Goal: Complete application form: Complete application form

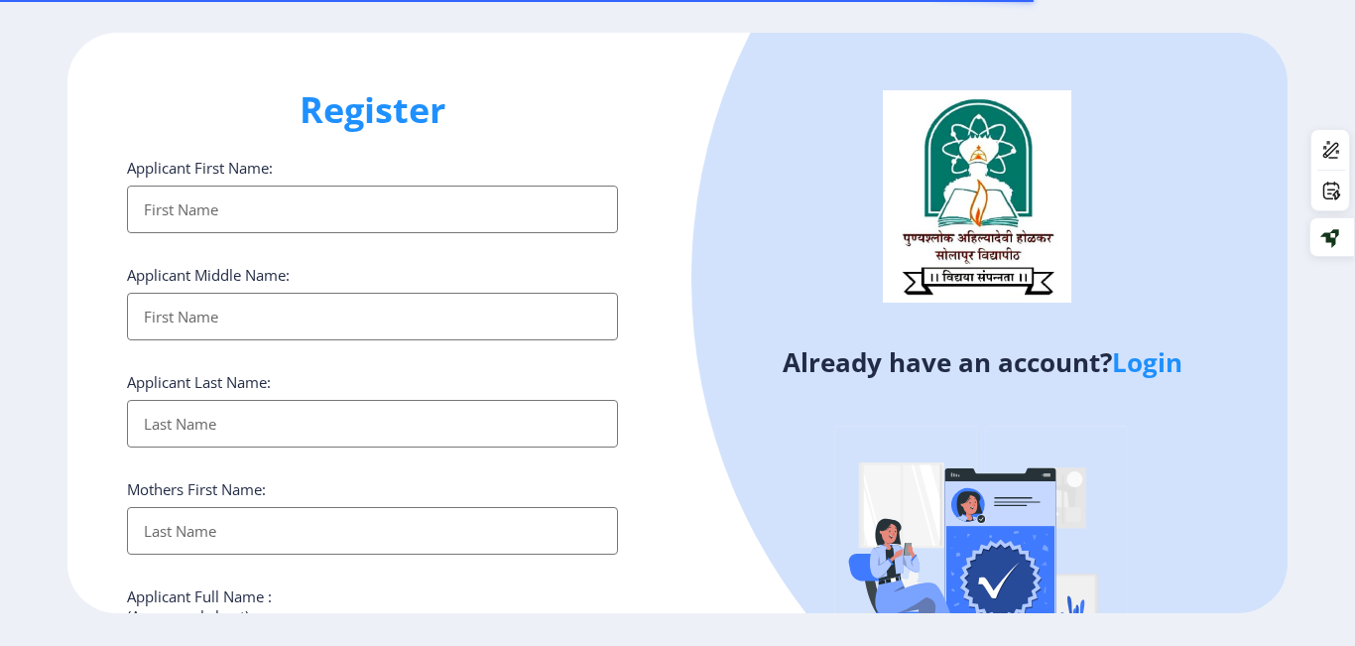
select select
click at [1138, 362] on link "Login" at bounding box center [1147, 362] width 70 height 36
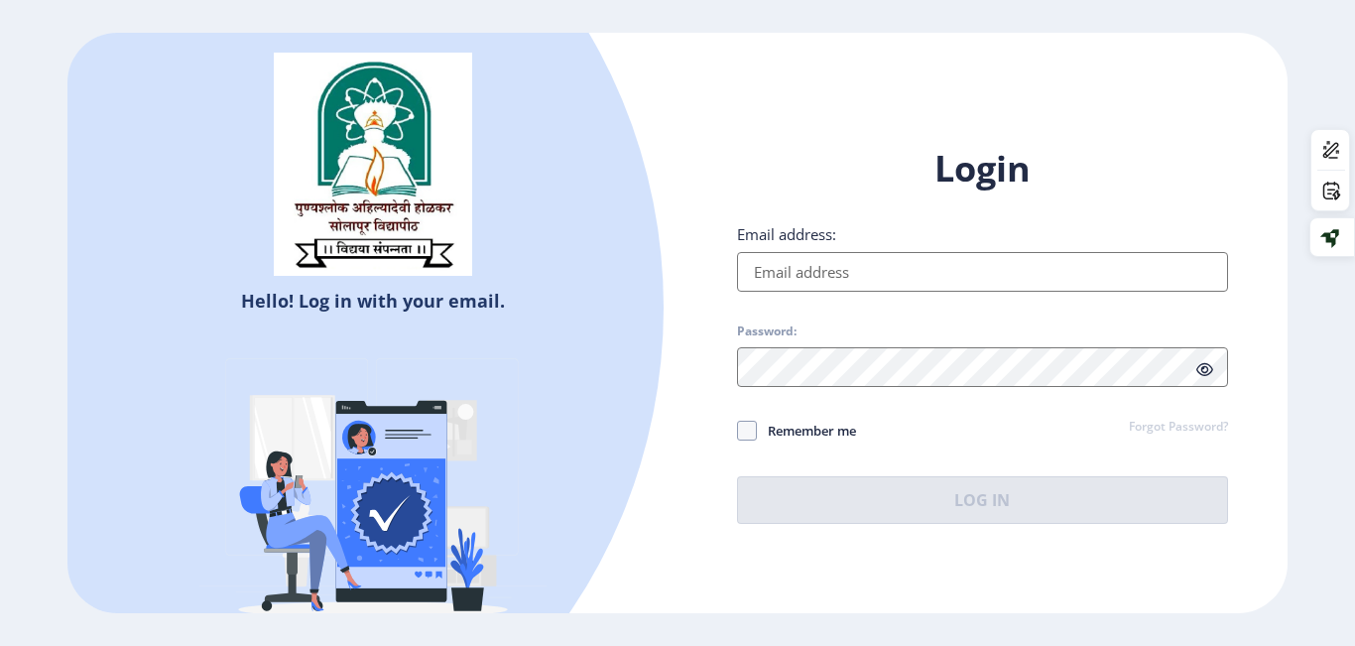
type input "[EMAIL_ADDRESS][DOMAIN_NAME]"
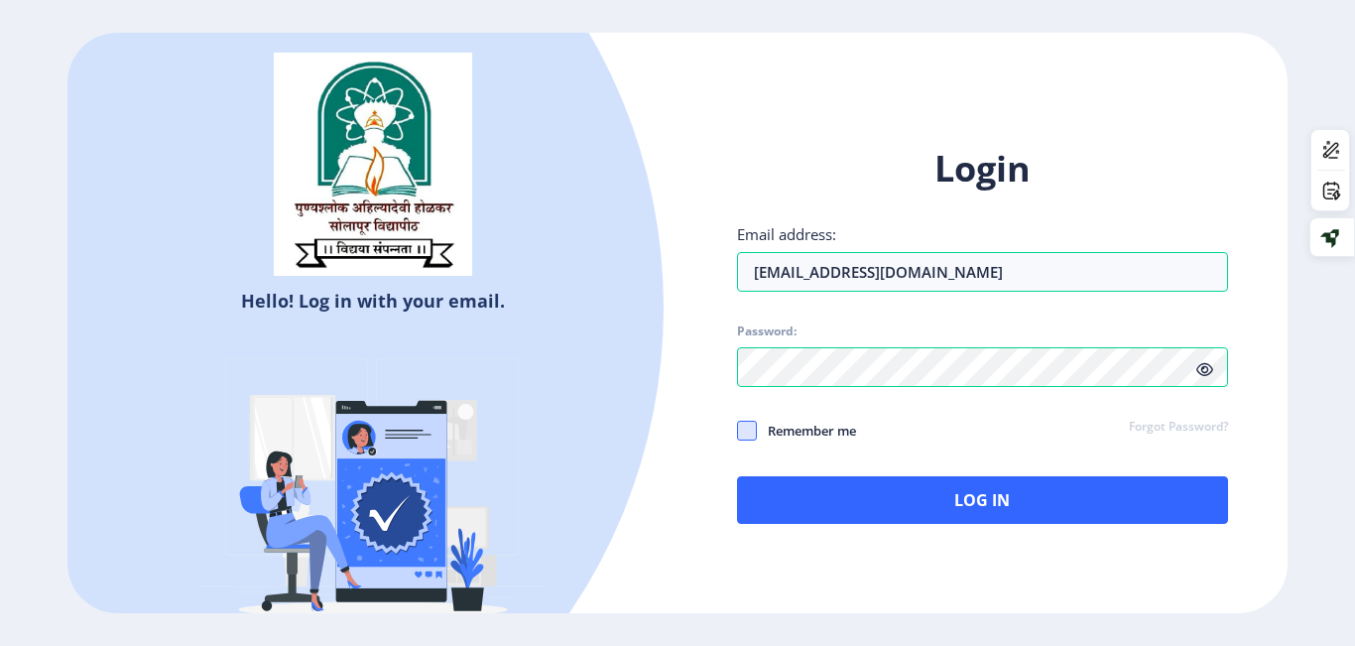
click at [741, 424] on span at bounding box center [747, 431] width 20 height 20
click at [738, 430] on input "Remember me" at bounding box center [737, 430] width 1 height 1
checkbox input "true"
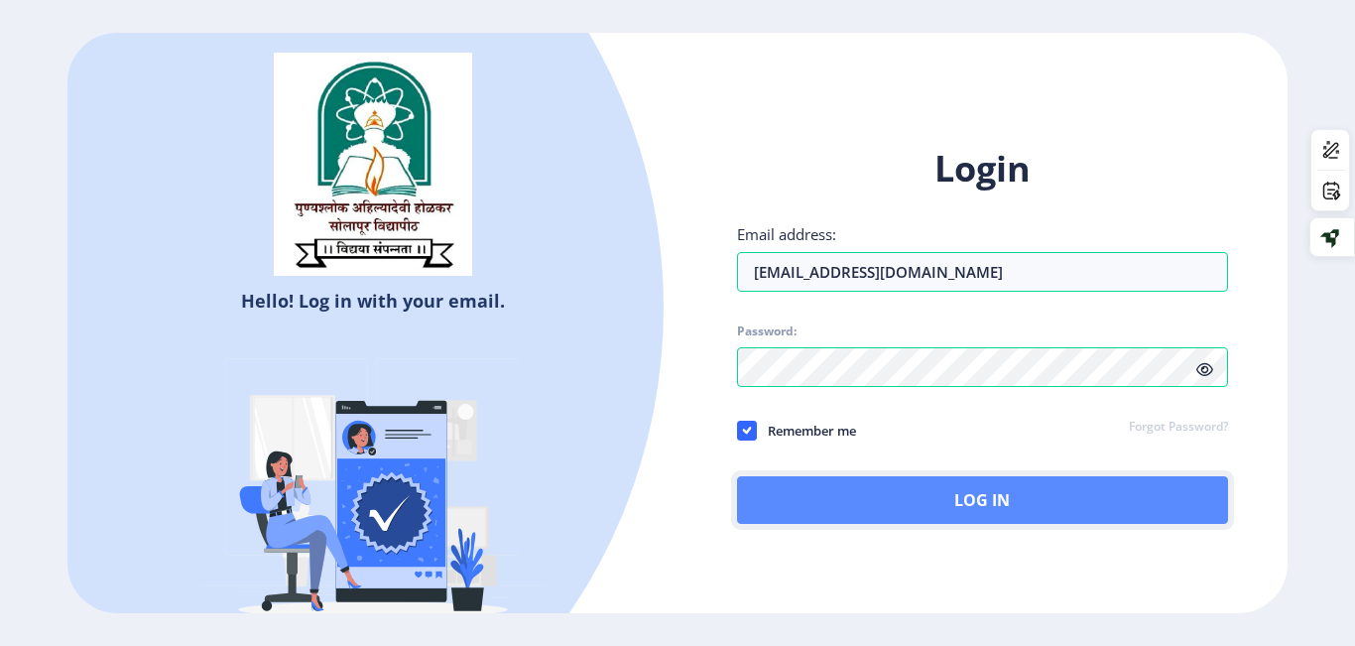
click at [863, 491] on button "Log In" at bounding box center [982, 500] width 491 height 48
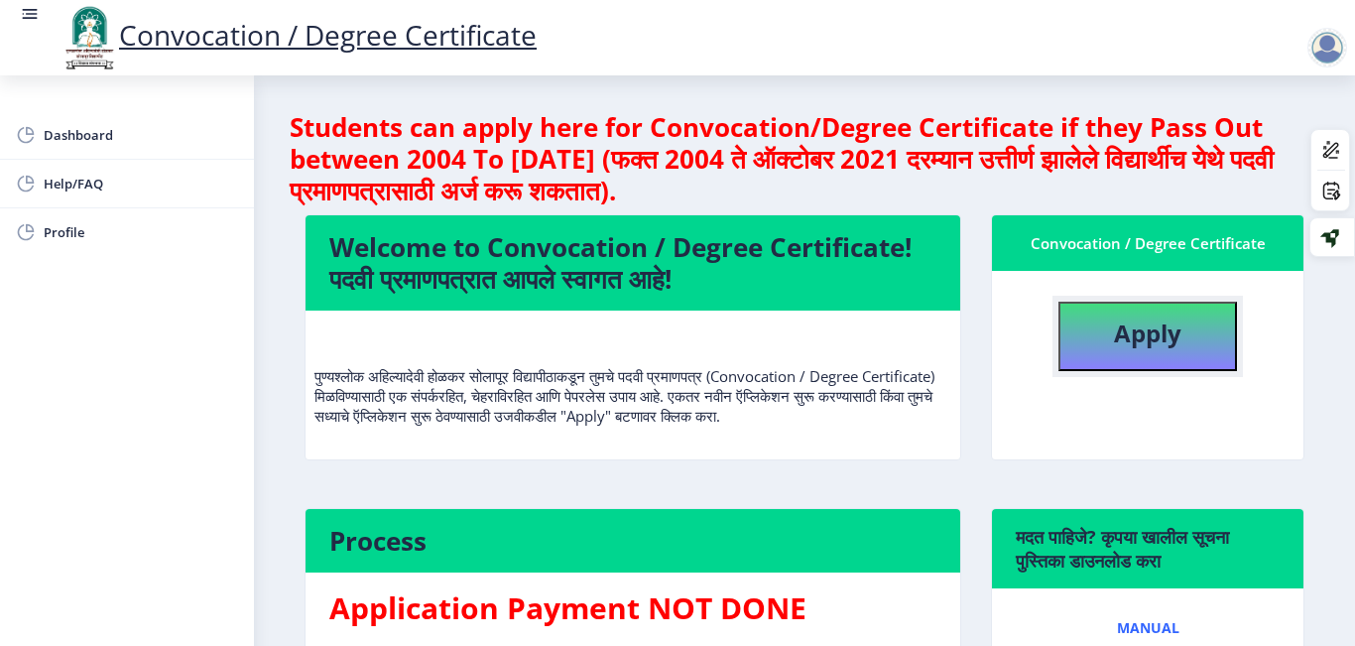
click at [1123, 335] on b "Apply" at bounding box center [1147, 333] width 67 height 33
select select
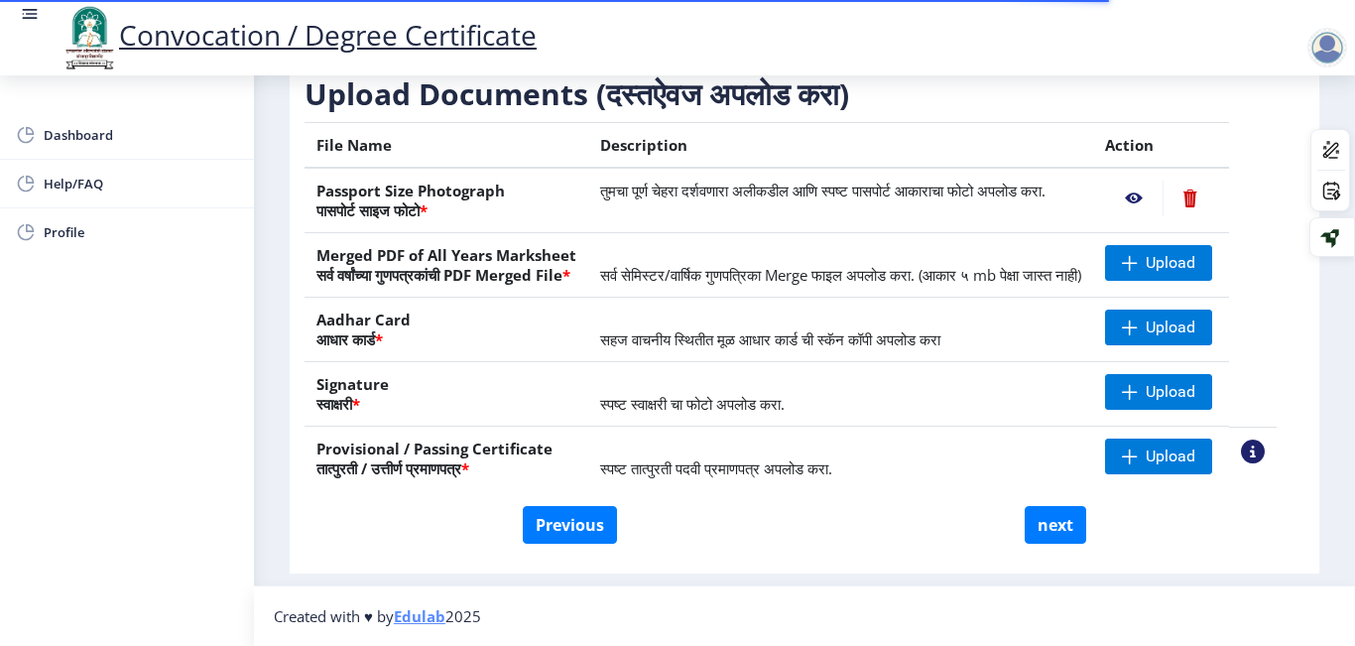
scroll to position [356, 0]
click at [585, 532] on button "Previous" at bounding box center [570, 525] width 94 height 38
select select "Regular"
select select
select select "2019"
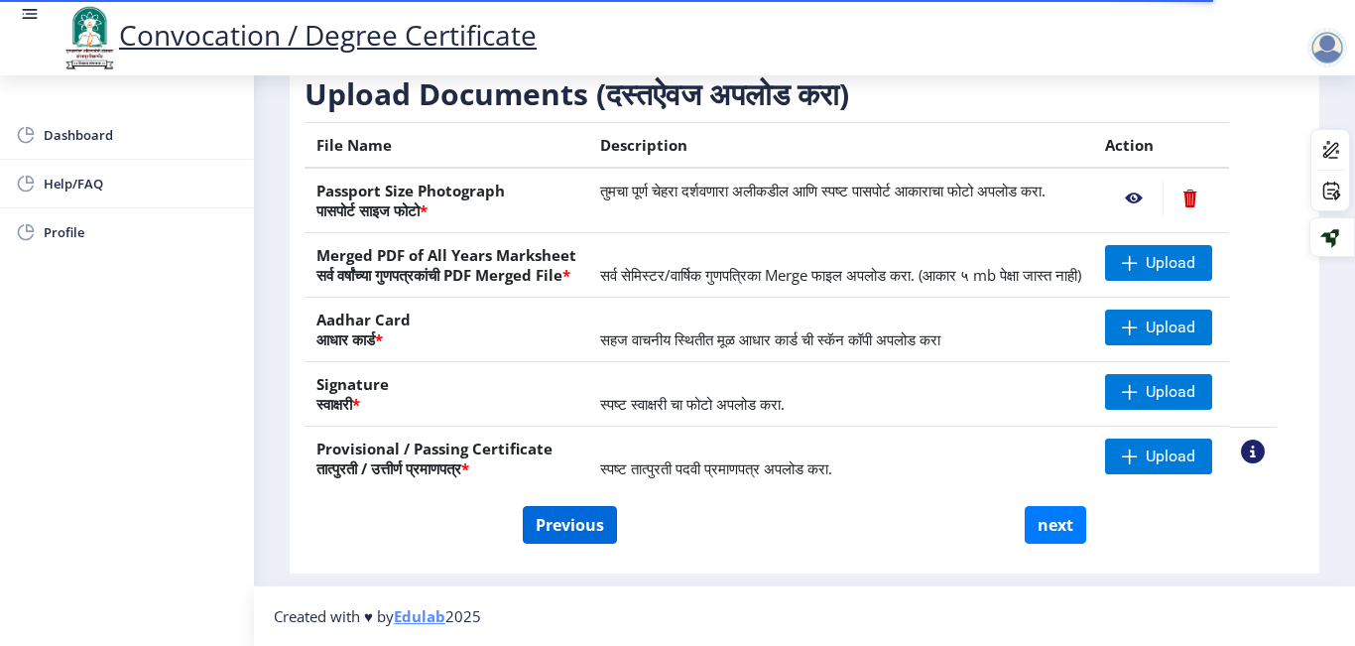
select select "March"
select select "FIRST CLASS WITH DISTINCTION"
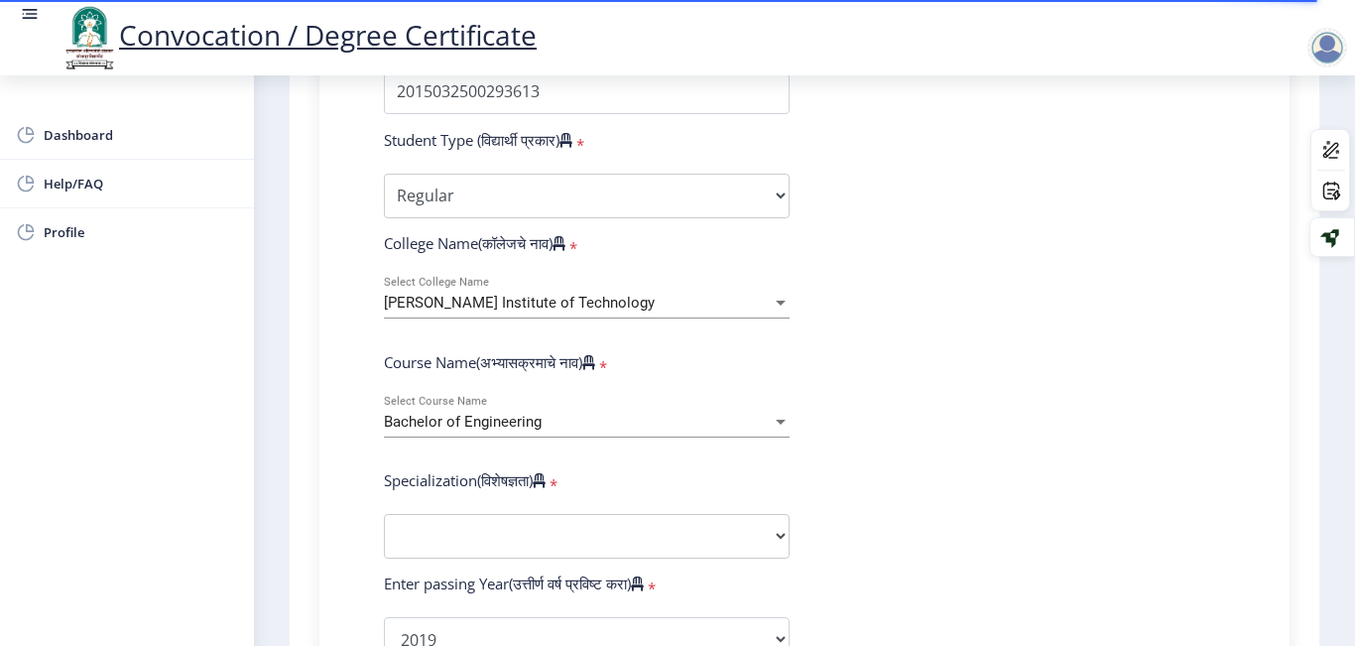
scroll to position [605, 0]
click at [544, 299] on span "[PERSON_NAME] Institute of Technology" at bounding box center [519, 302] width 271 height 18
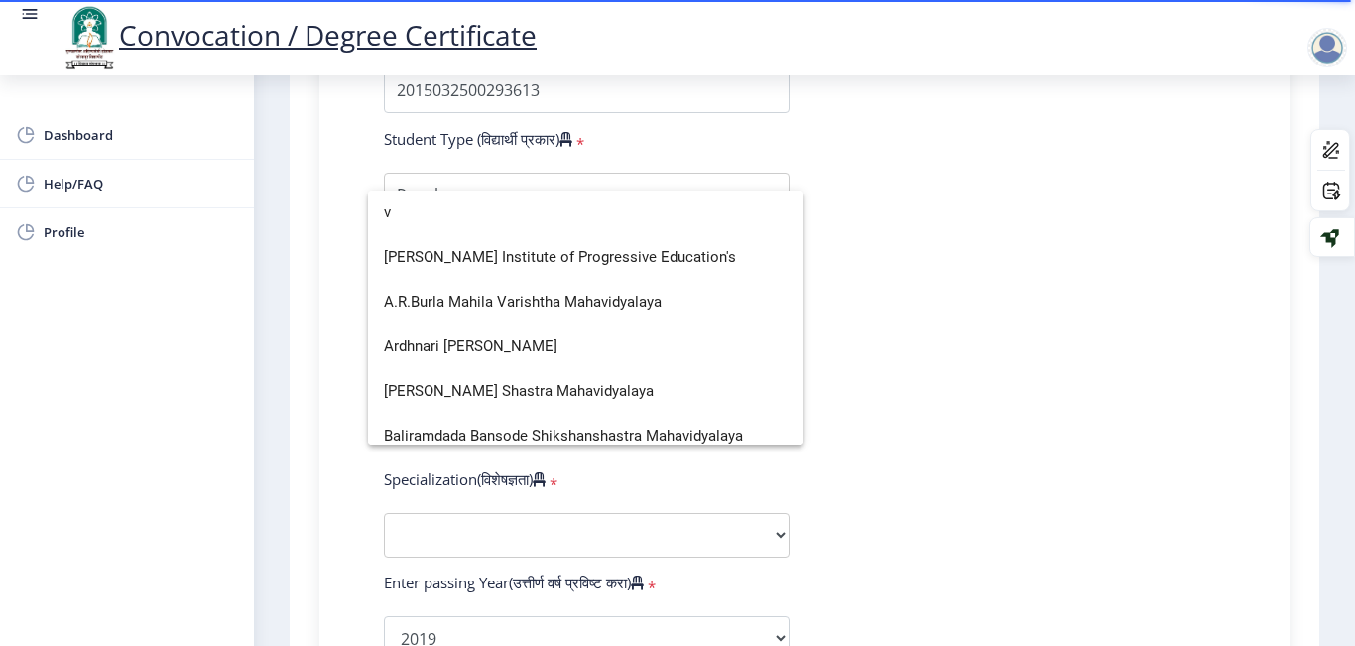
scroll to position [2738, 0]
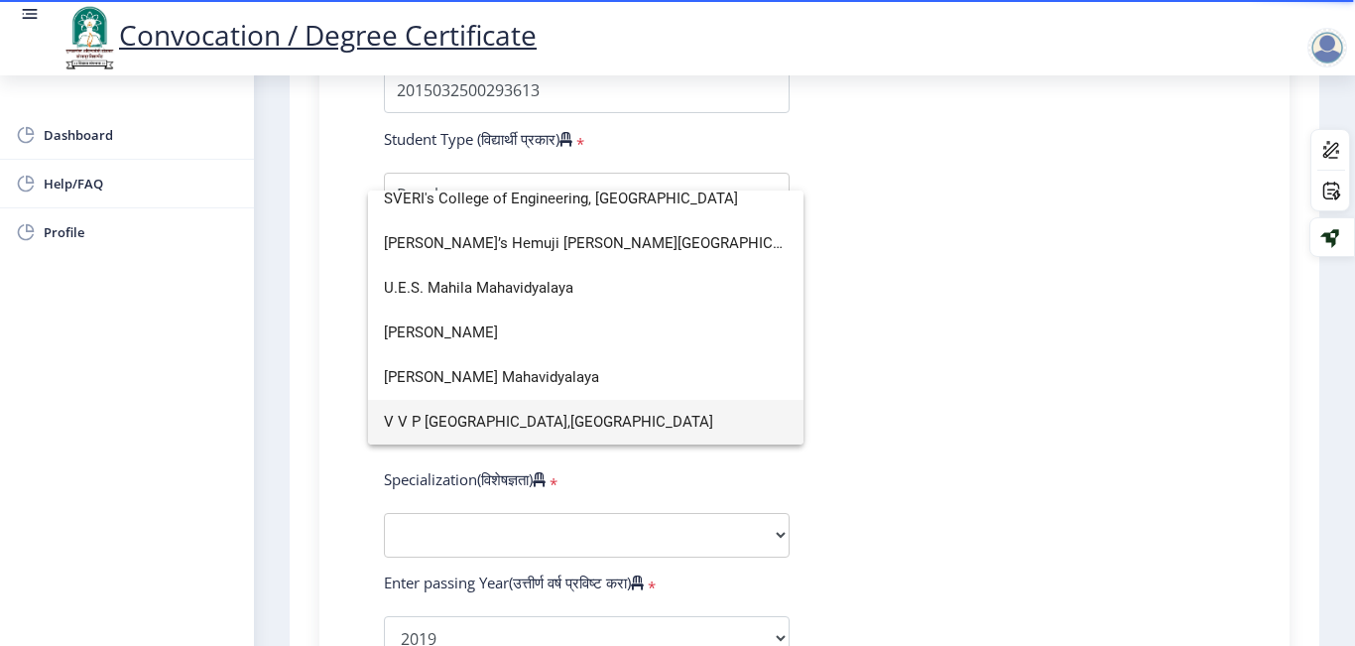
type input "v"
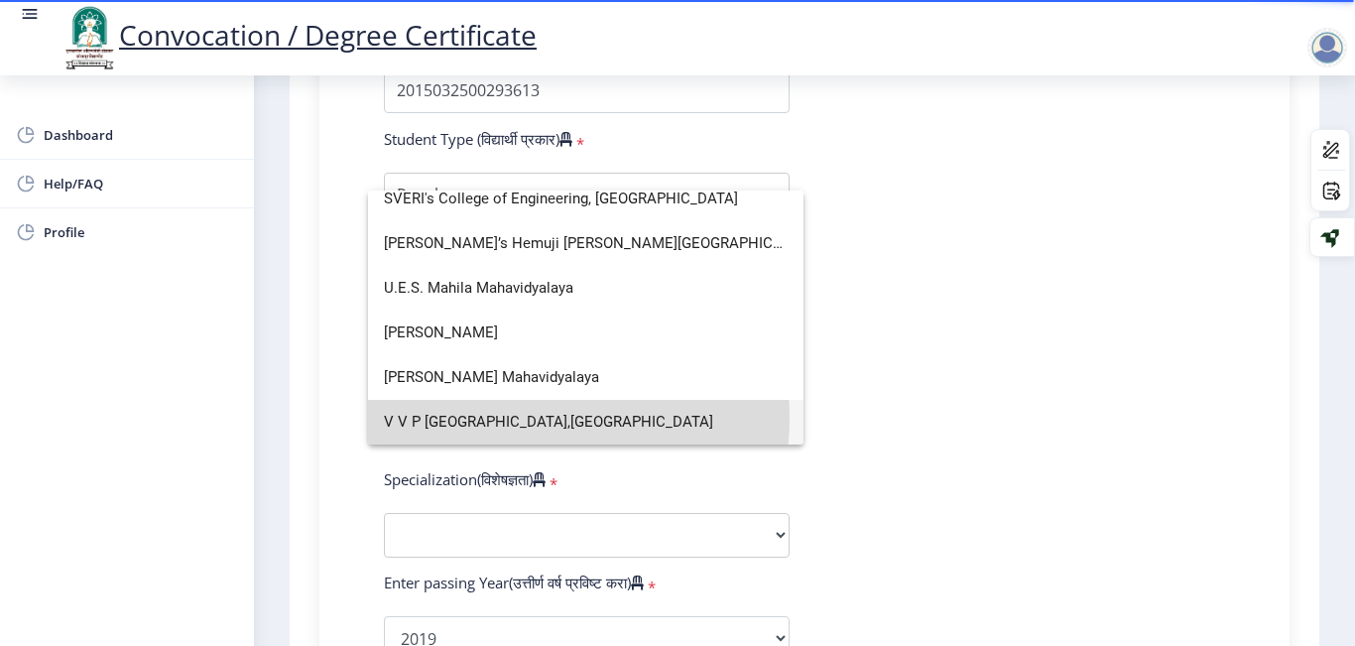
click at [524, 418] on span "V V P [GEOGRAPHIC_DATA],[GEOGRAPHIC_DATA]" at bounding box center [586, 422] width 404 height 45
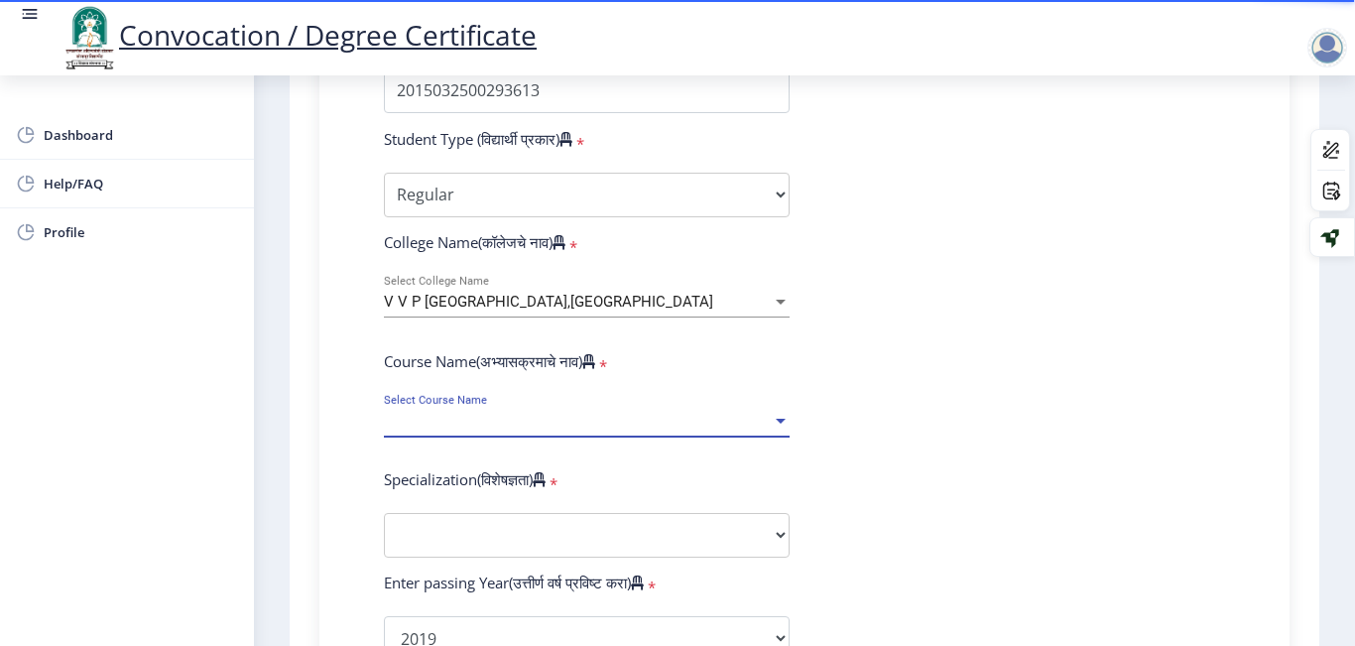
click at [524, 418] on span "Select Course Name" at bounding box center [578, 421] width 388 height 17
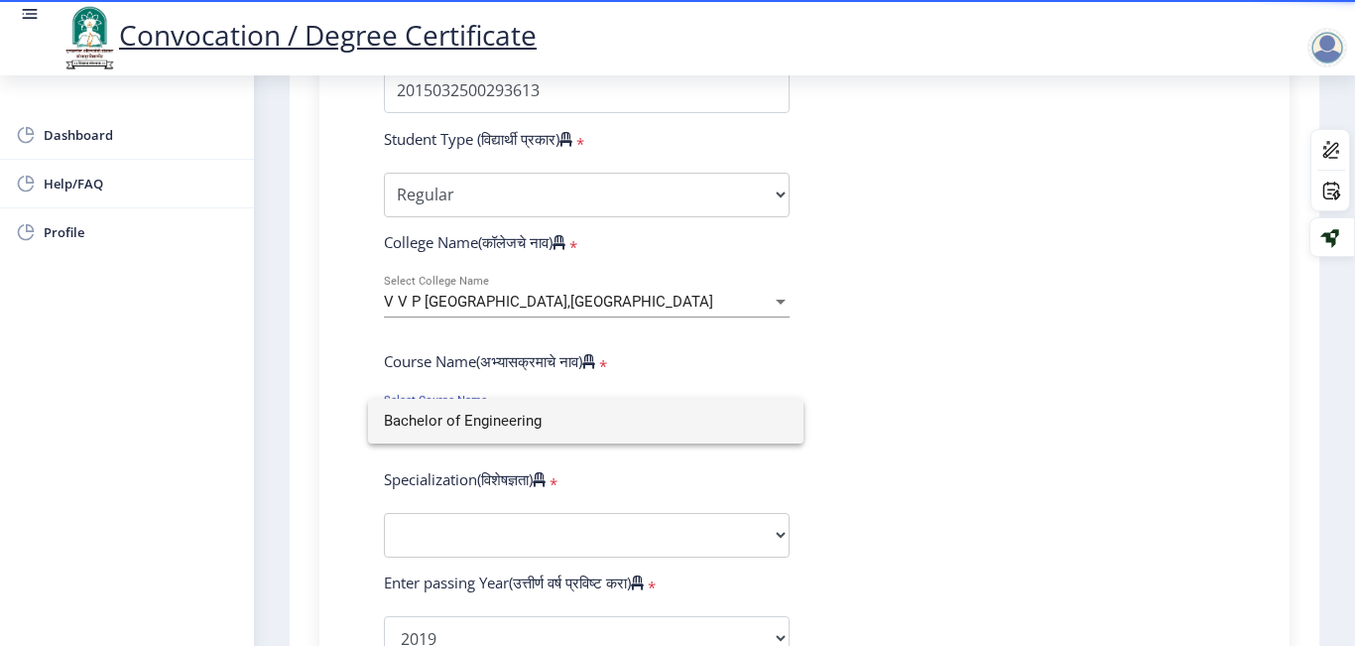
type input "Bachelor of Engineering"
click at [474, 547] on div at bounding box center [677, 323] width 1355 height 646
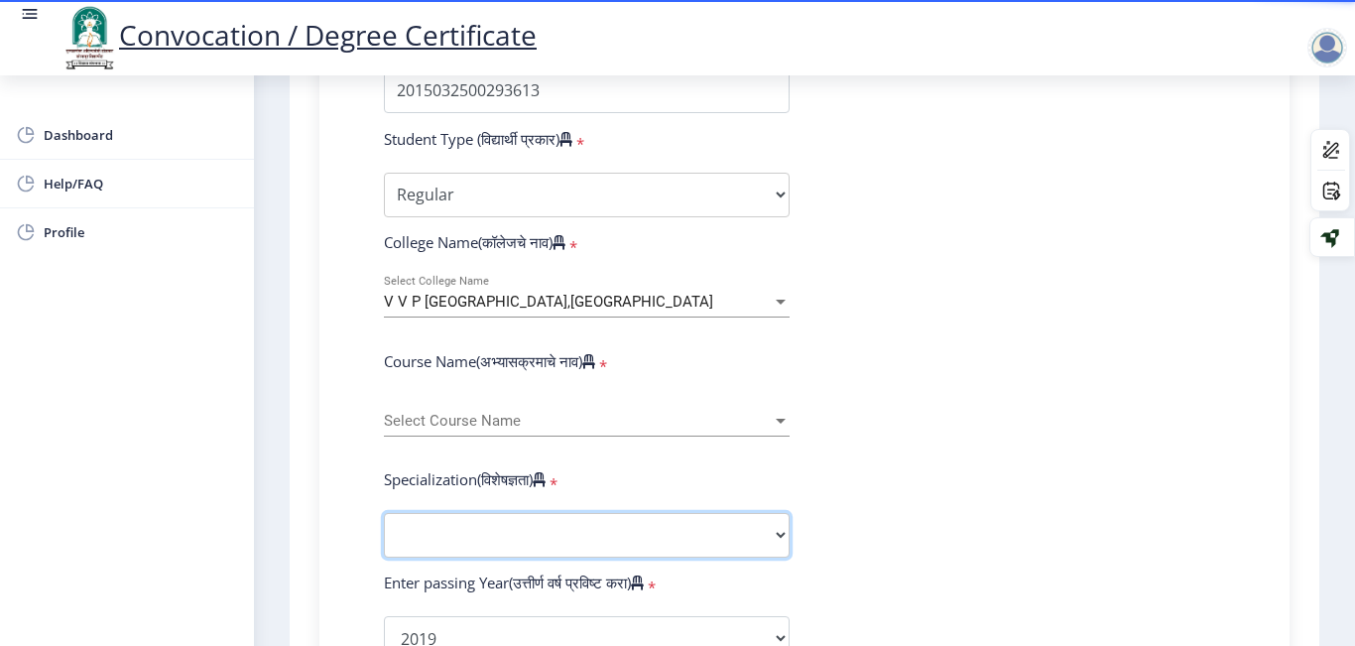
click at [474, 547] on select "Specialization Bio-Medical Engineering Civil Engineering Computer Science & Eng…" at bounding box center [587, 535] width 406 height 45
select select "Computer Science & Engineering"
click at [384, 513] on select "Specialization Bio-Medical Engineering Civil Engineering Computer Science & Eng…" at bounding box center [587, 535] width 406 height 45
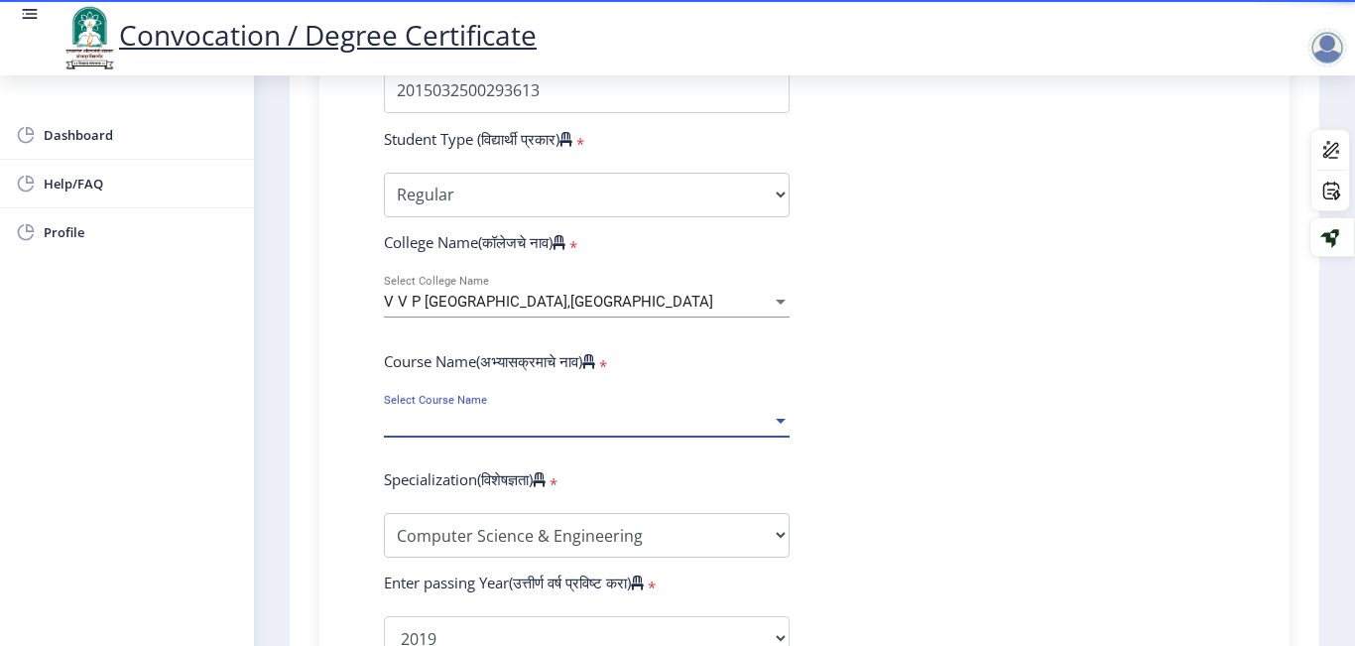
click at [467, 424] on span "Select Course Name" at bounding box center [578, 421] width 388 height 17
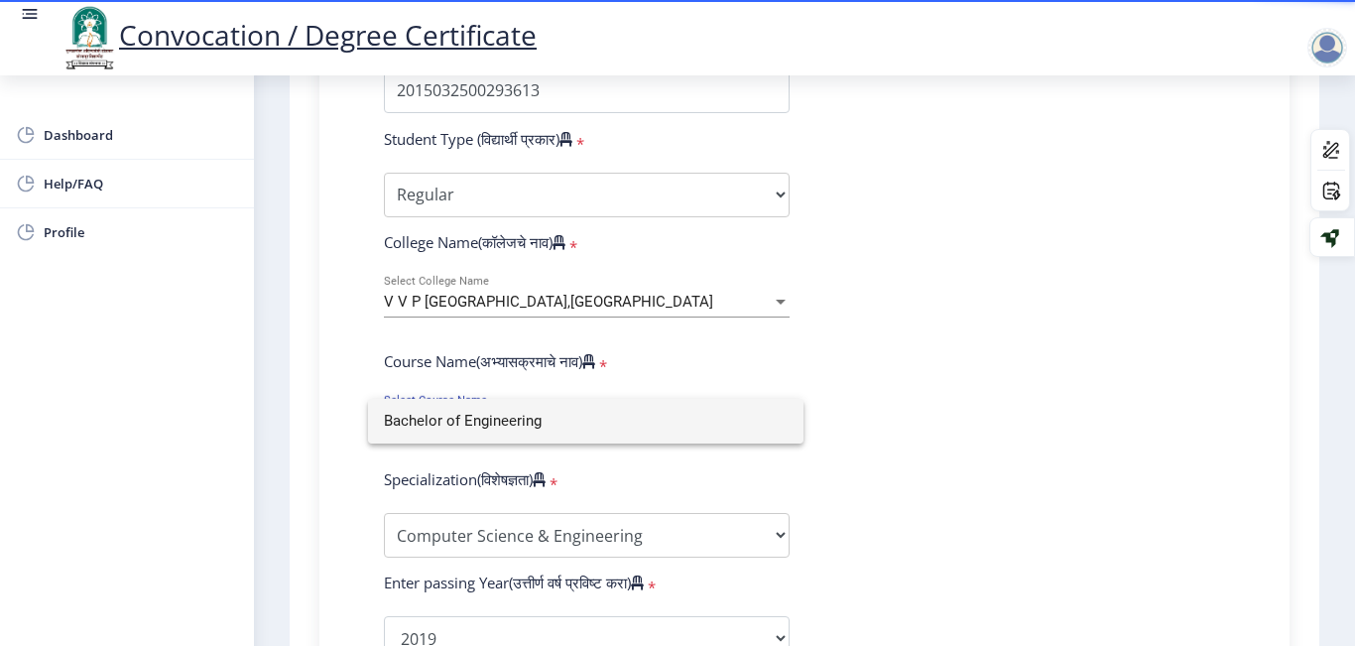
click at [467, 424] on input "Bachelor of Engineering" at bounding box center [586, 421] width 404 height 45
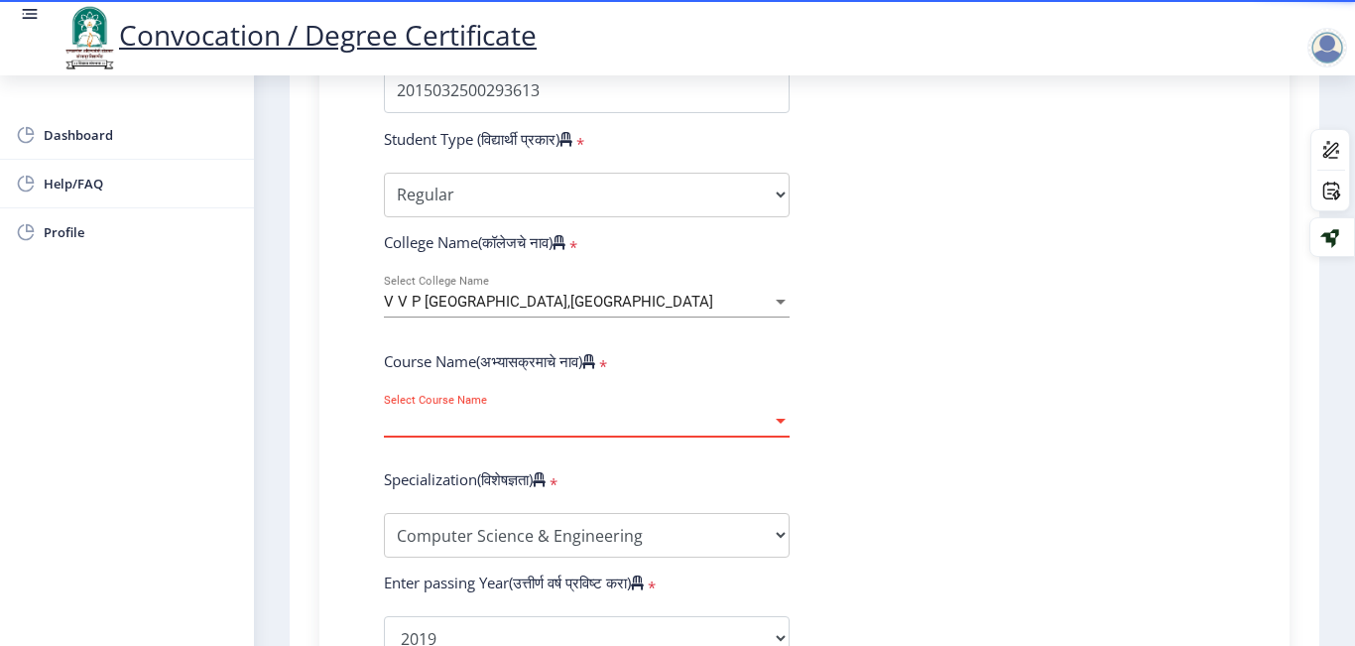
click at [467, 424] on span "Select Course Name" at bounding box center [578, 421] width 388 height 17
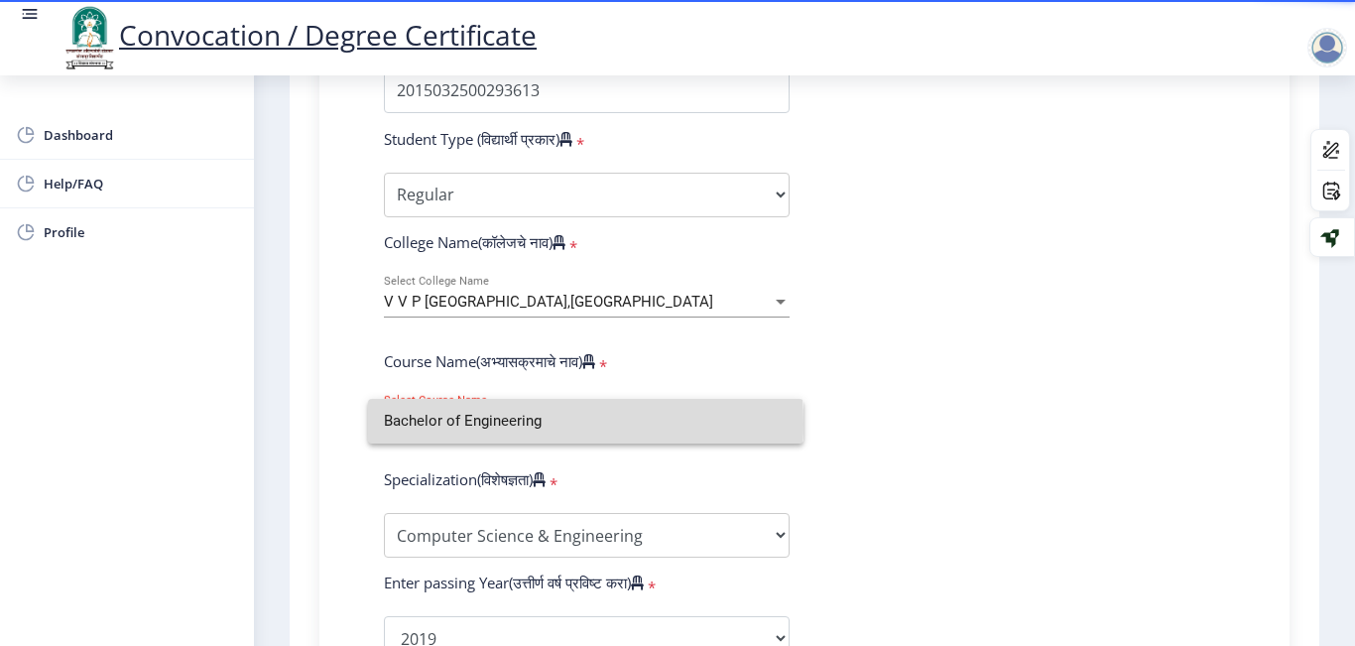
click at [467, 424] on input "Bachelor of Engineering" at bounding box center [586, 421] width 404 height 45
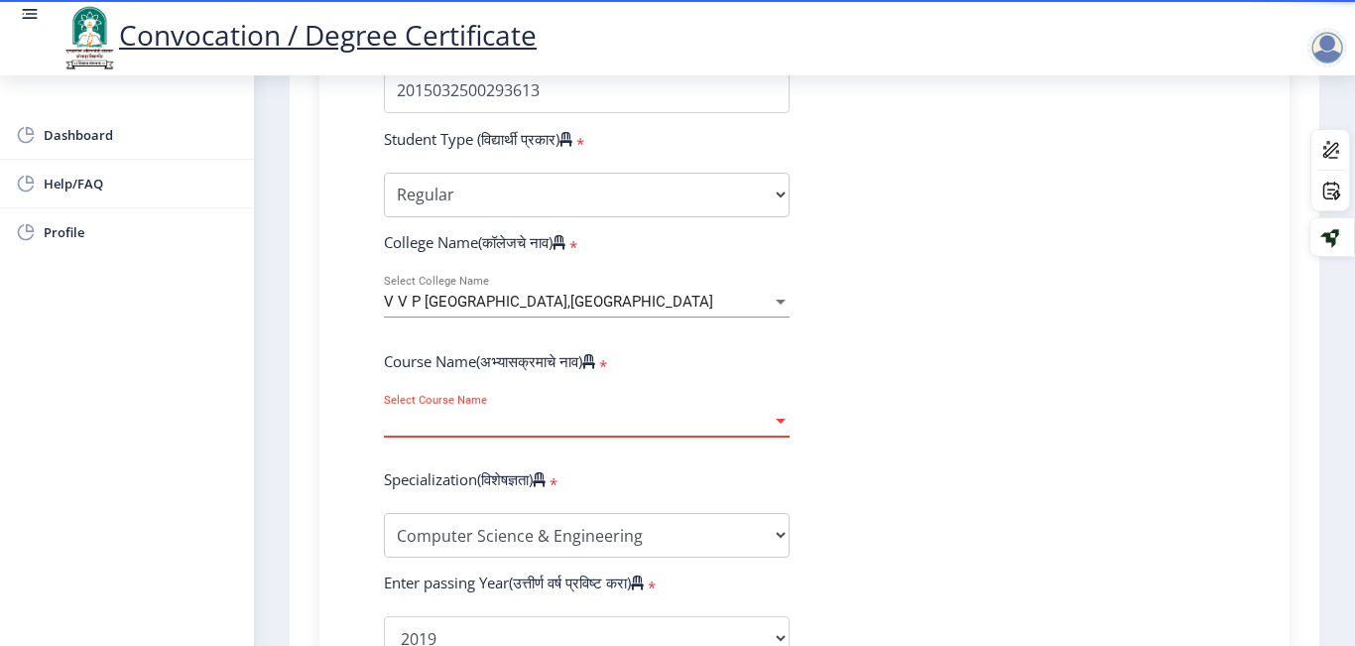
click at [467, 424] on span "Select Course Name" at bounding box center [578, 421] width 388 height 17
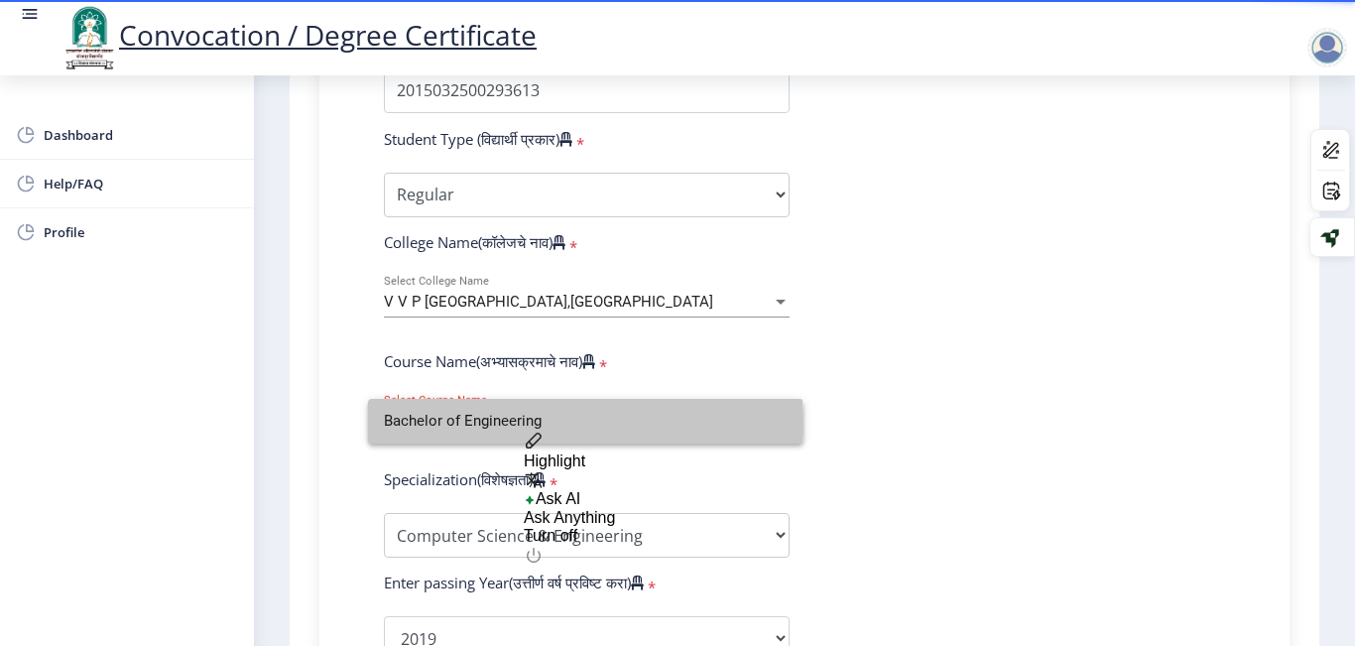
click at [467, 424] on input "Bachelor of Engineering" at bounding box center [586, 421] width 404 height 45
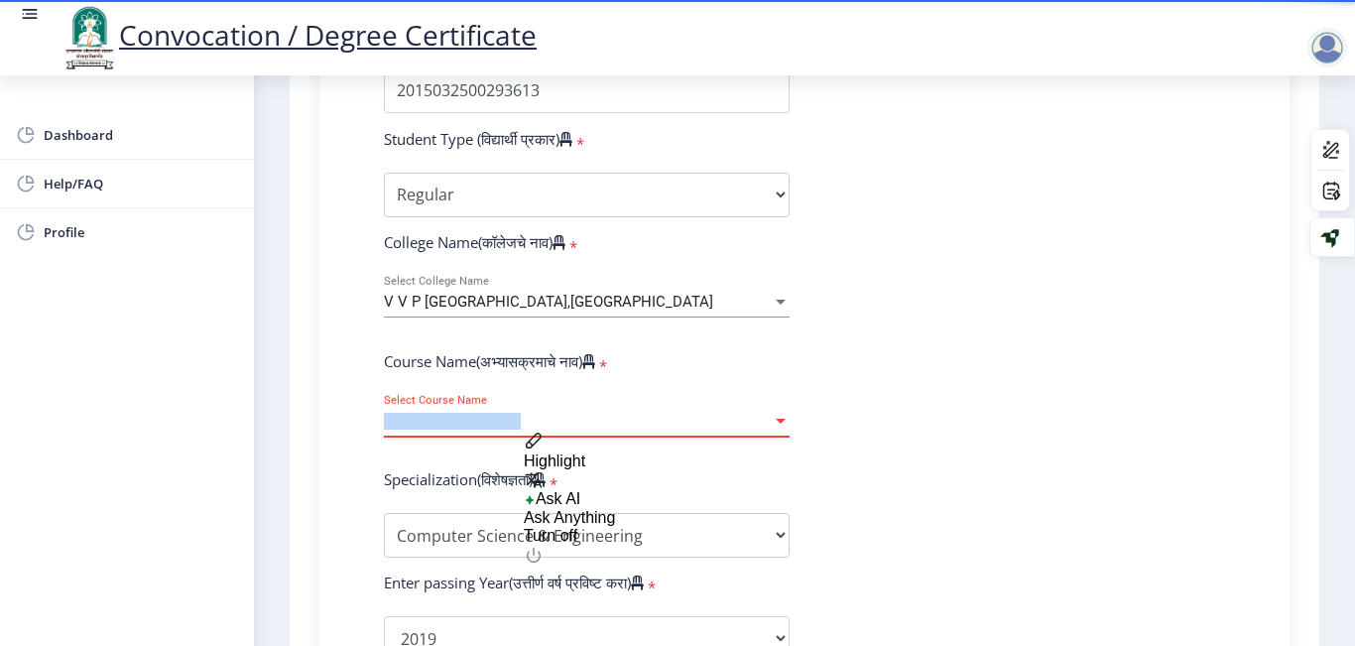
click at [467, 424] on span "Select Course Name" at bounding box center [578, 421] width 388 height 17
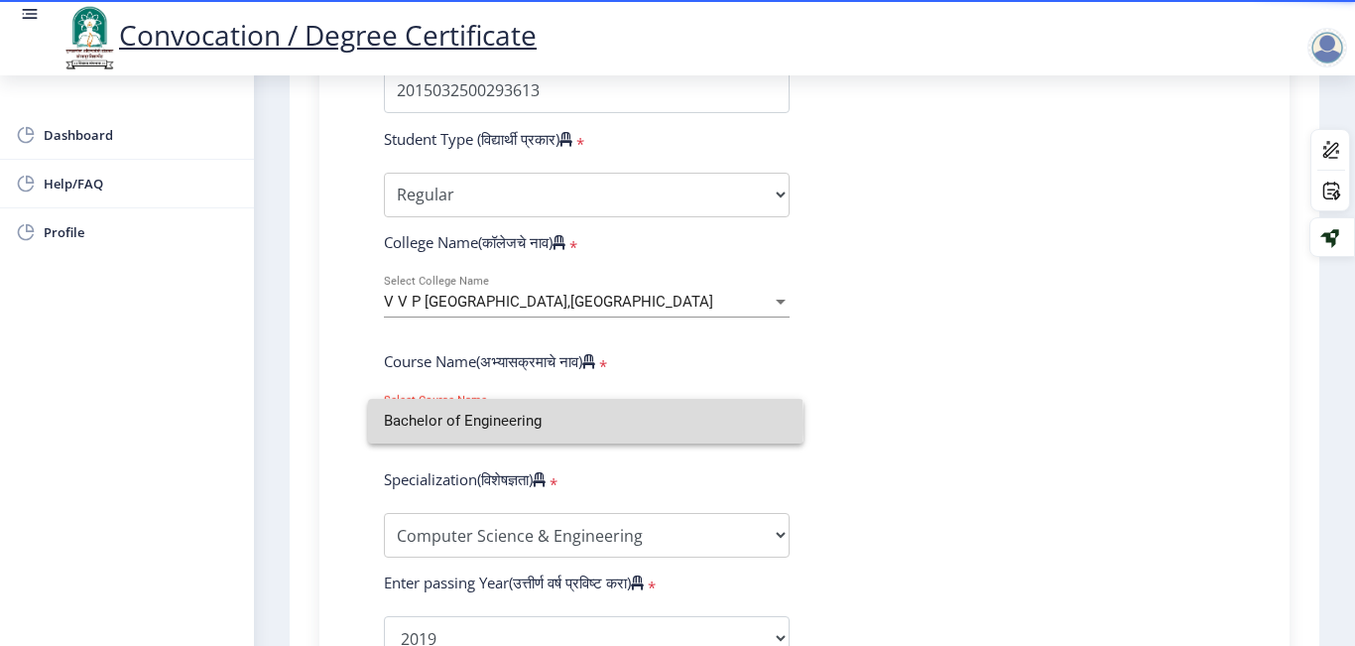
click at [467, 424] on input "Bachelor of Engineering" at bounding box center [586, 421] width 404 height 45
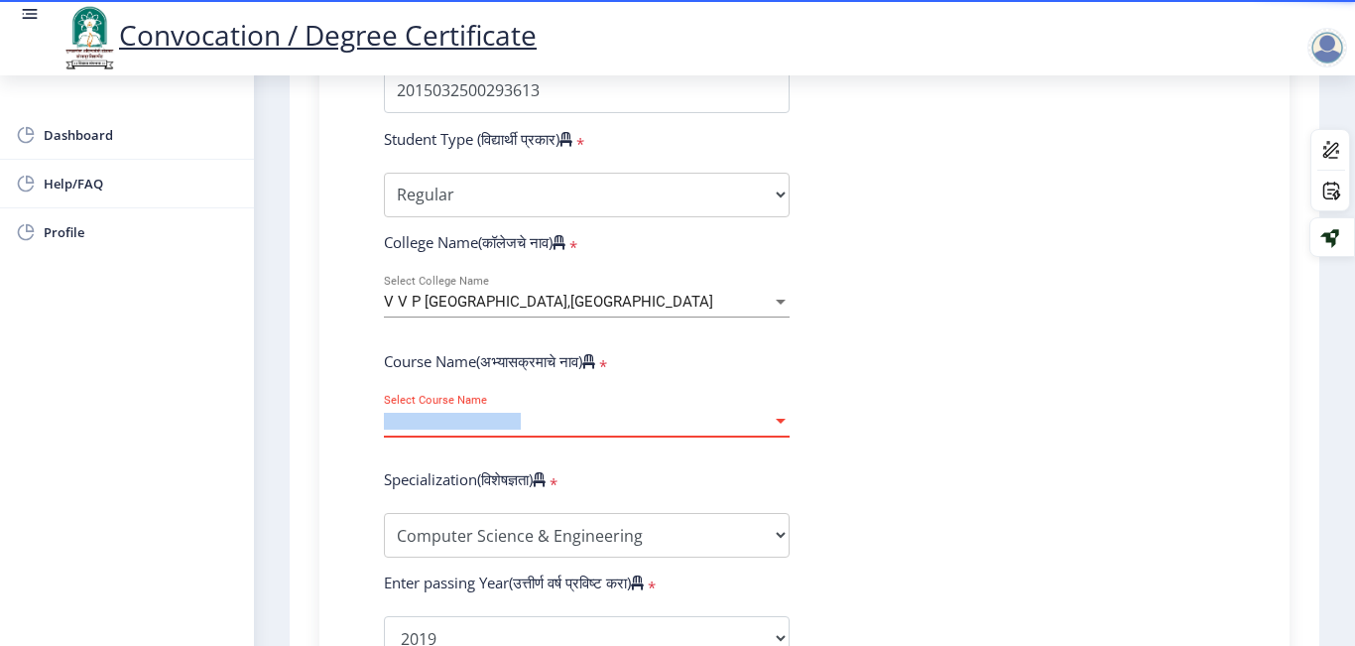
click at [467, 424] on span "Select Course Name" at bounding box center [578, 421] width 388 height 17
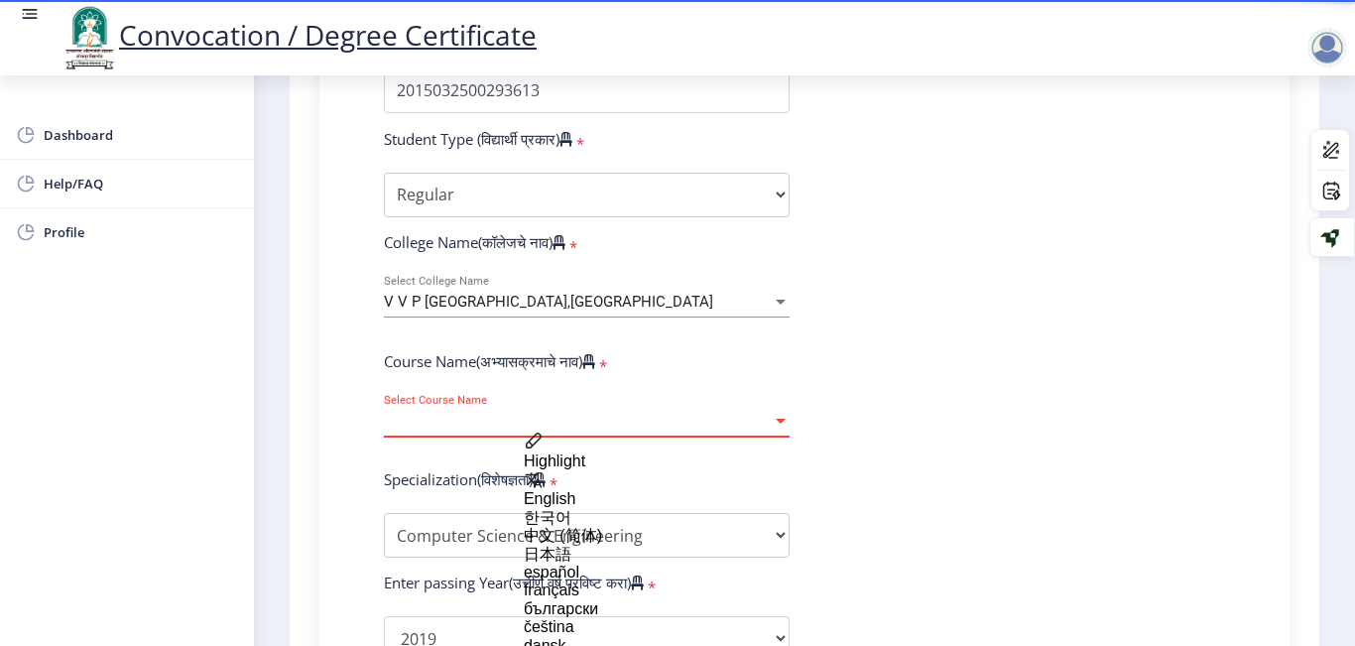
click at [467, 424] on span "Select Course Name" at bounding box center [578, 421] width 388 height 17
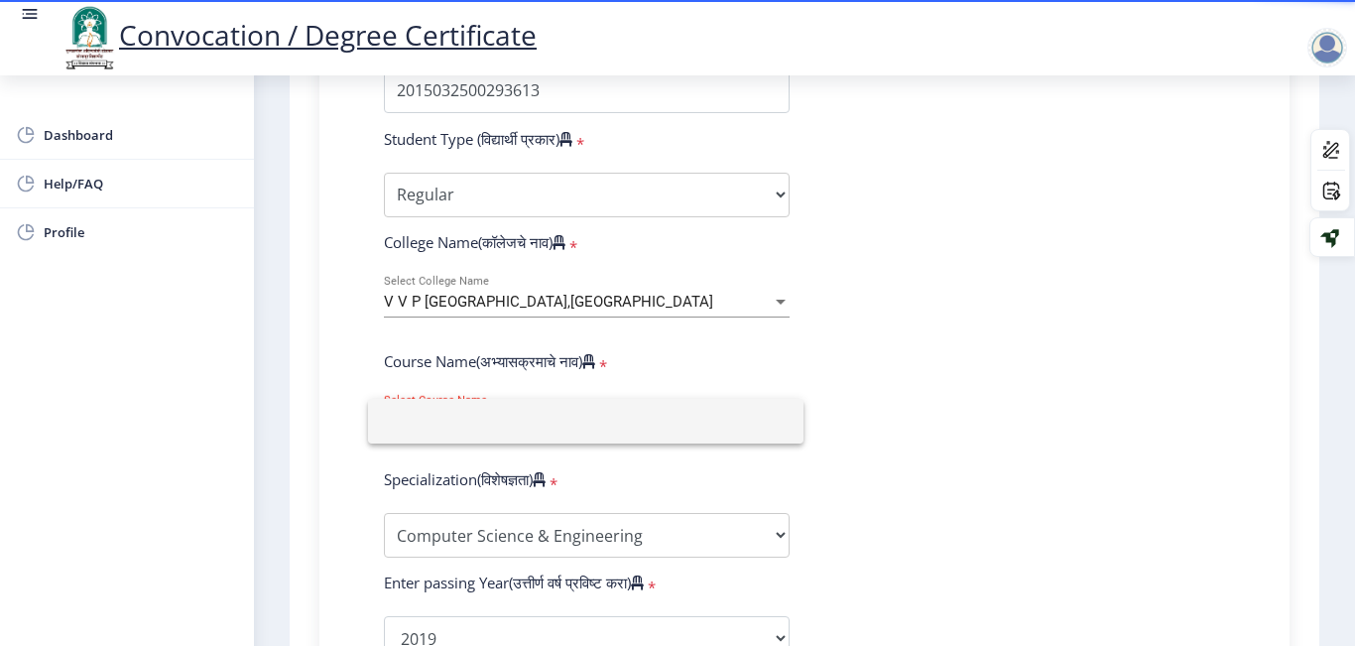
click at [322, 415] on div at bounding box center [677, 323] width 1355 height 646
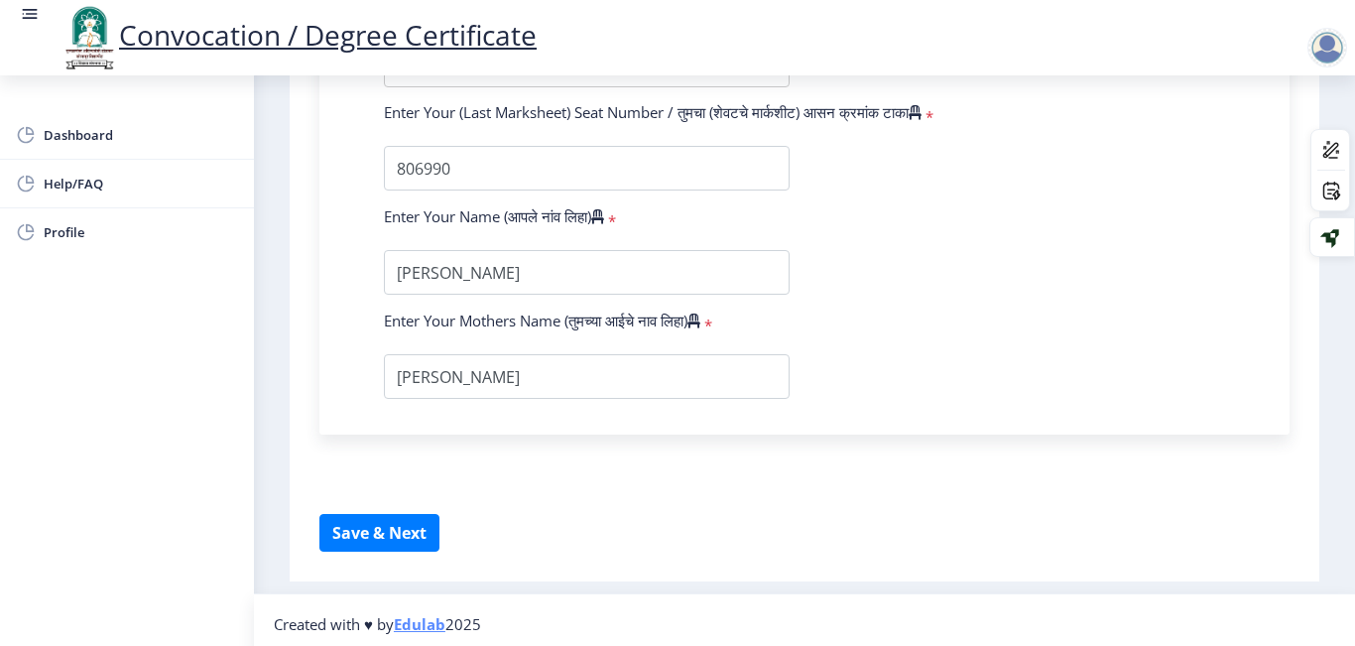
scroll to position [1393, 0]
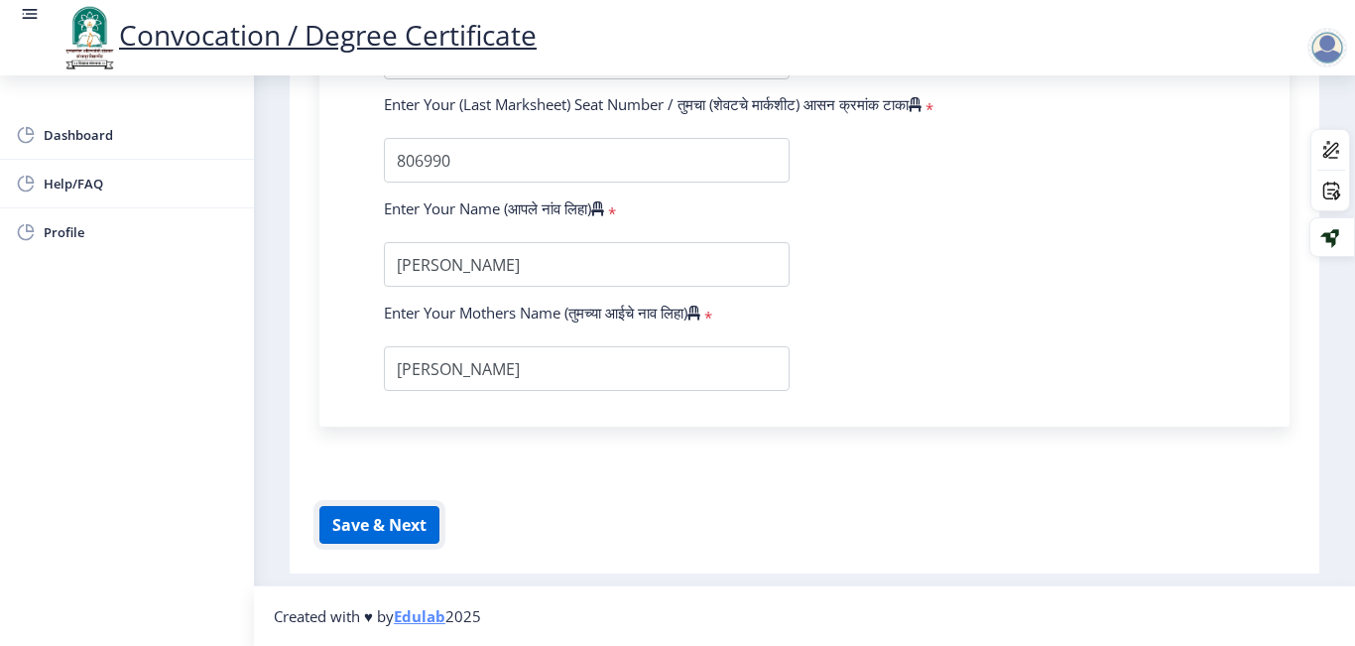
click at [364, 534] on button "Save & Next" at bounding box center [380, 525] width 120 height 38
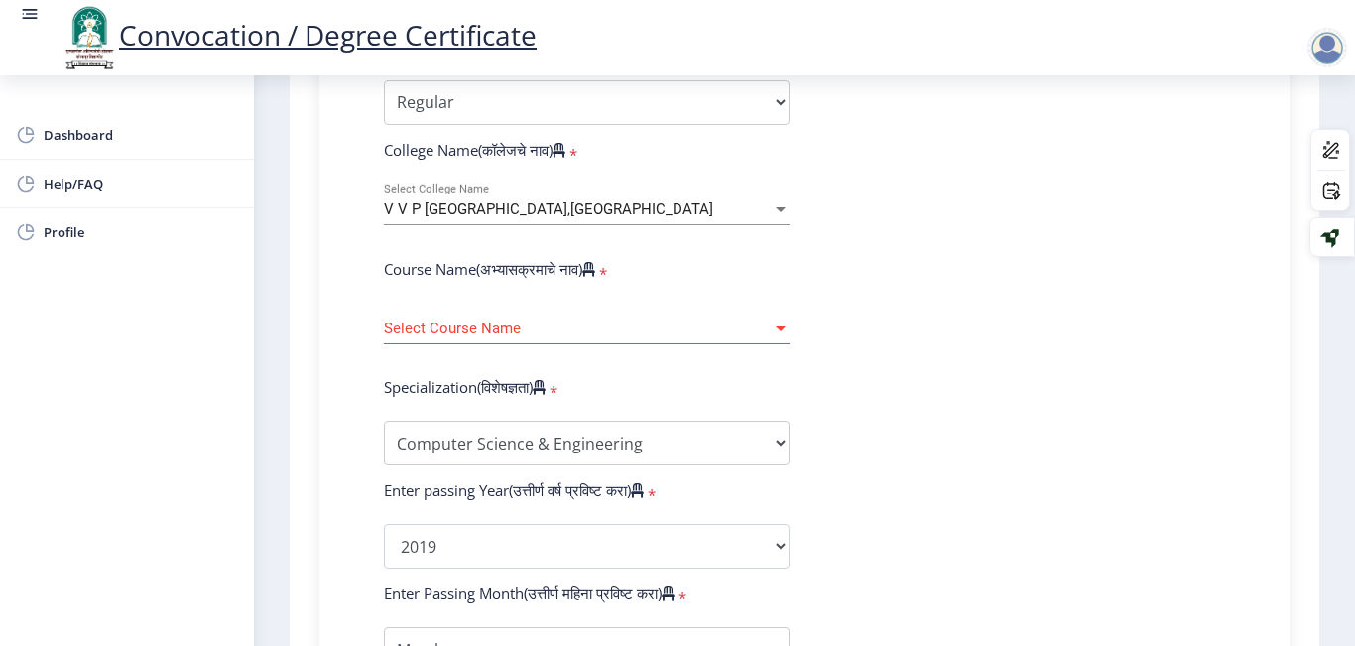
scroll to position [697, 0]
click at [561, 208] on span "V V P [GEOGRAPHIC_DATA],[GEOGRAPHIC_DATA]" at bounding box center [548, 210] width 329 height 18
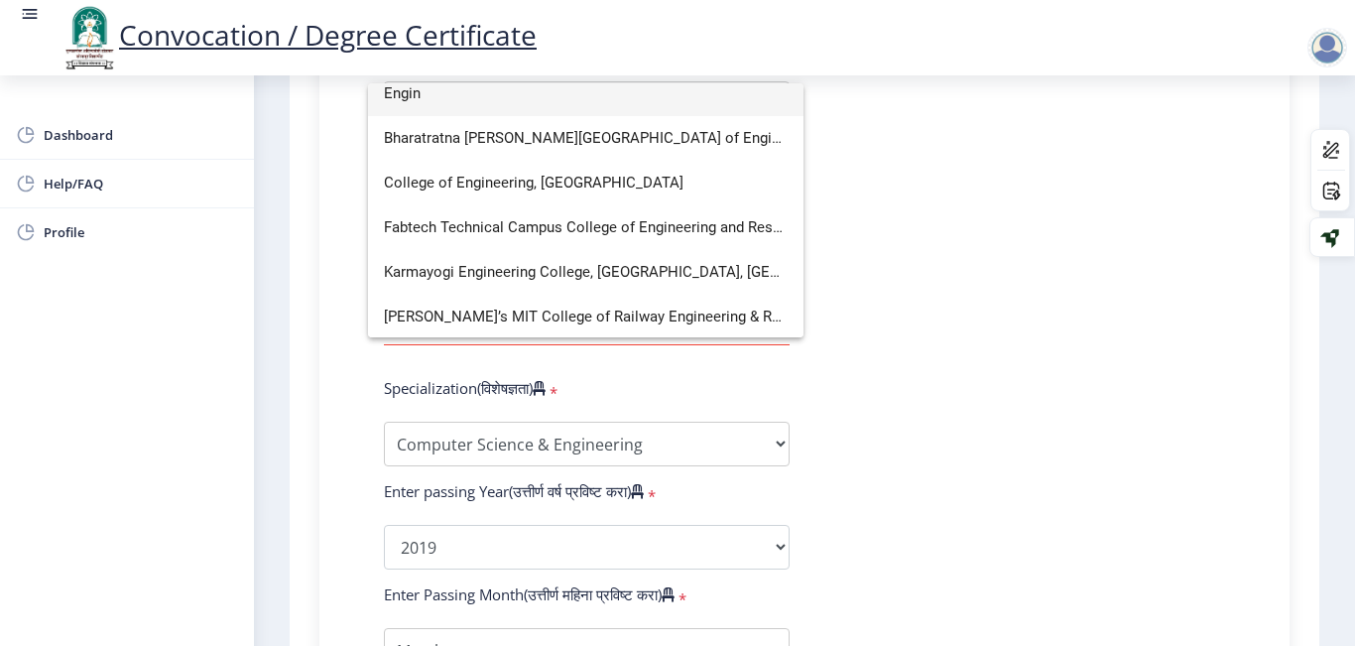
scroll to position [59, 0]
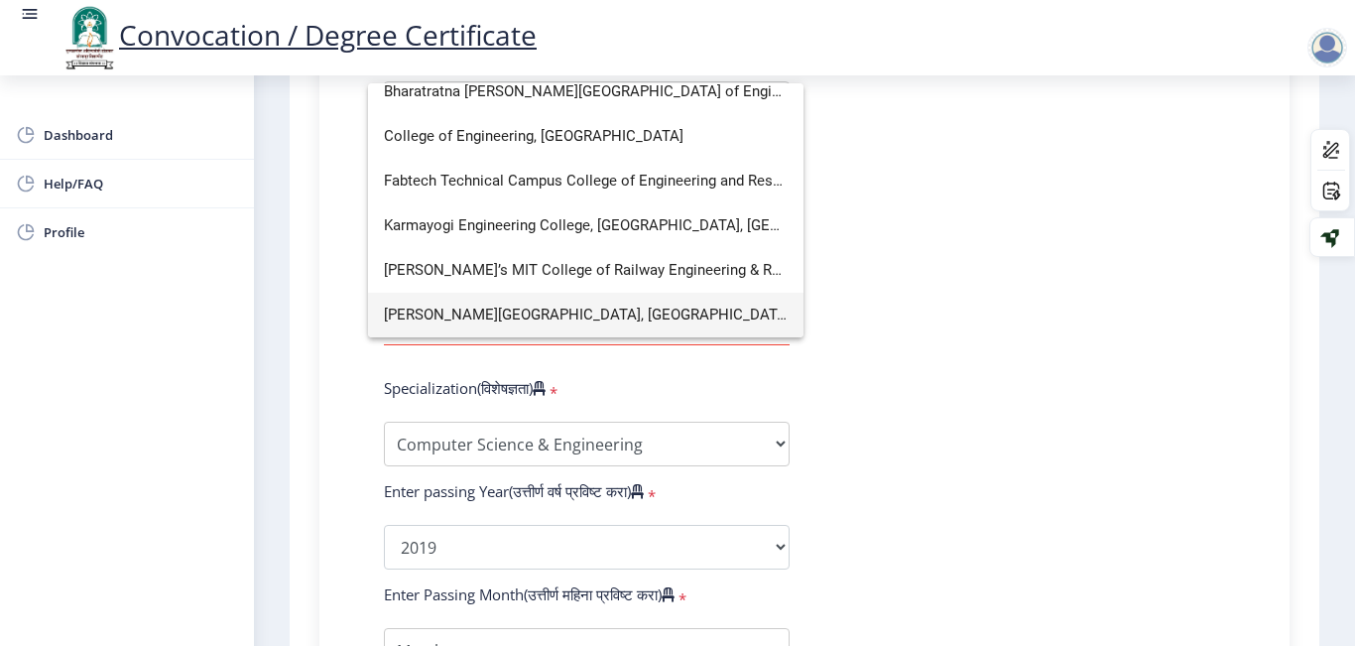
type input "Engin"
click at [550, 109] on span "Bharatratna [PERSON_NAME][GEOGRAPHIC_DATA] of Engineering" at bounding box center [586, 91] width 404 height 45
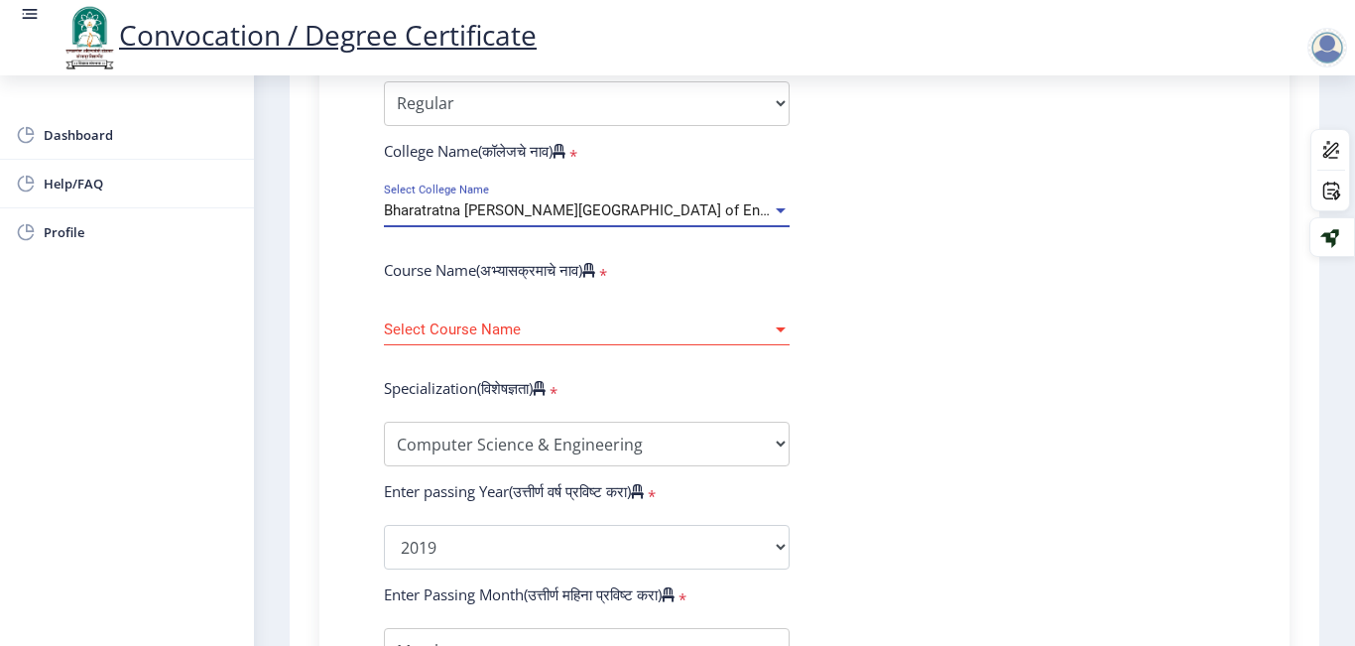
scroll to position [45, 0]
click at [469, 319] on div "Select Course Name Select Course Name" at bounding box center [587, 325] width 406 height 42
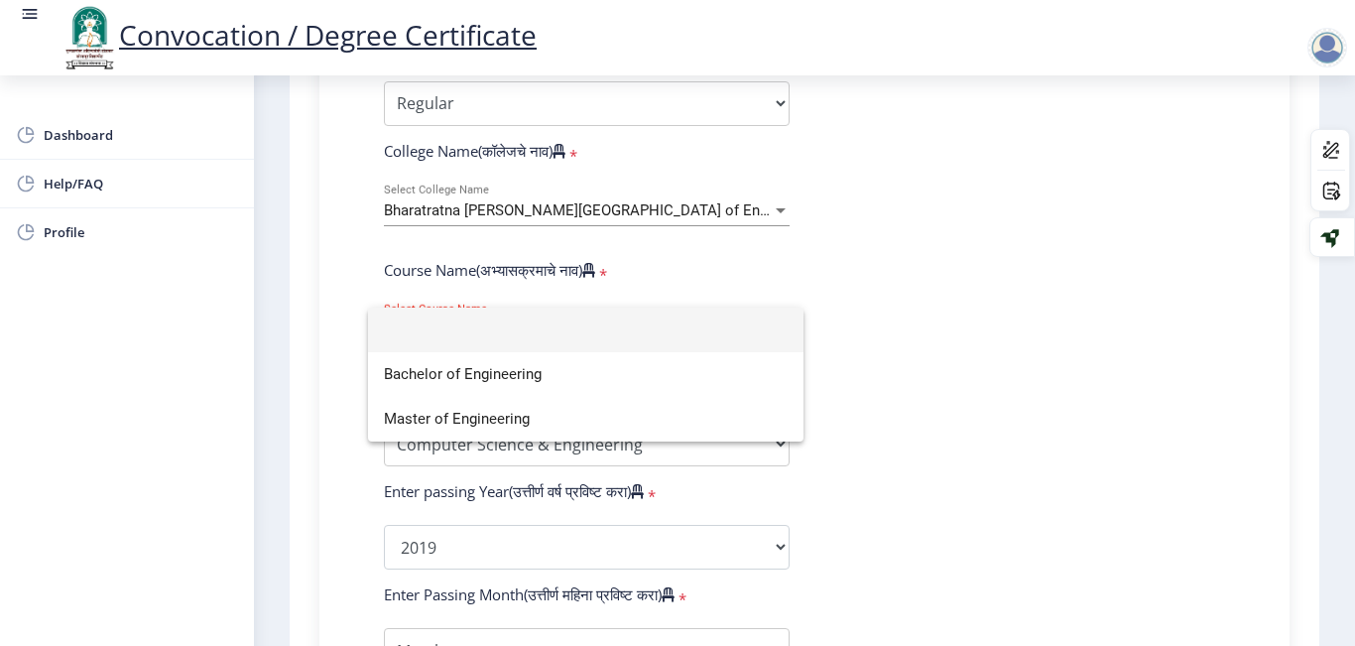
click at [469, 319] on input at bounding box center [586, 330] width 404 height 45
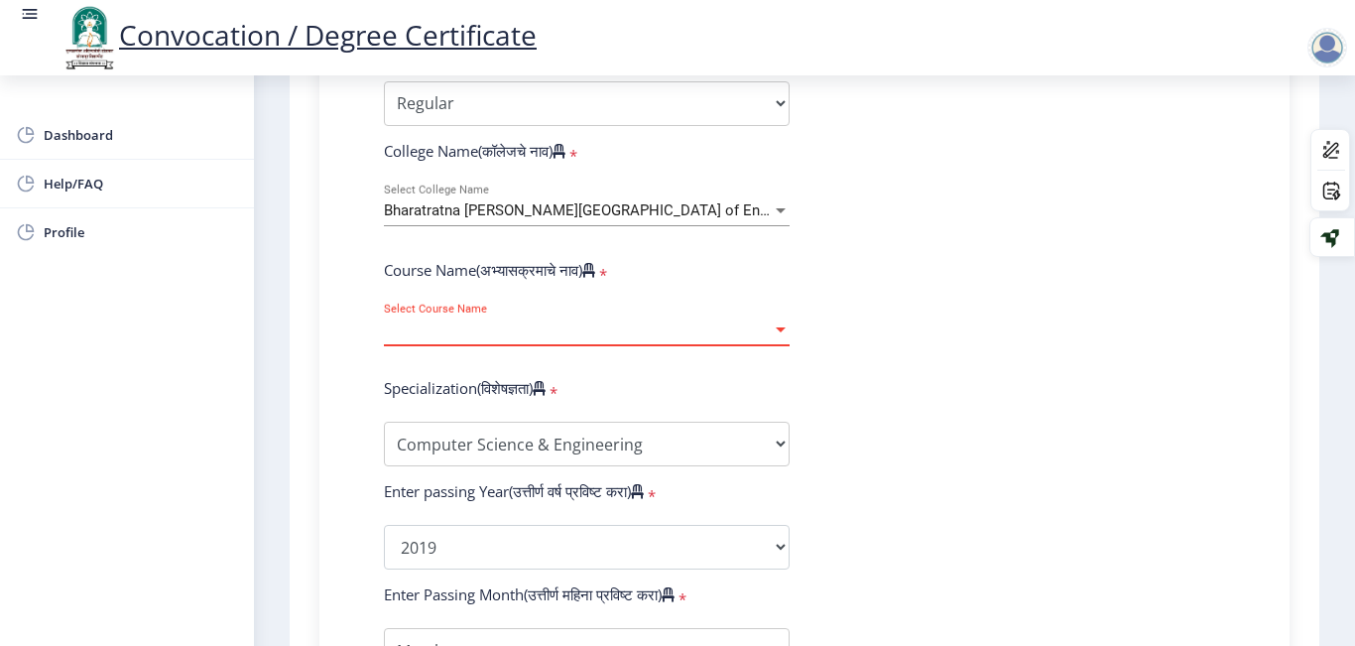
click at [537, 214] on span "Bharatratna [PERSON_NAME][GEOGRAPHIC_DATA] of Engineering" at bounding box center [602, 210] width 437 height 18
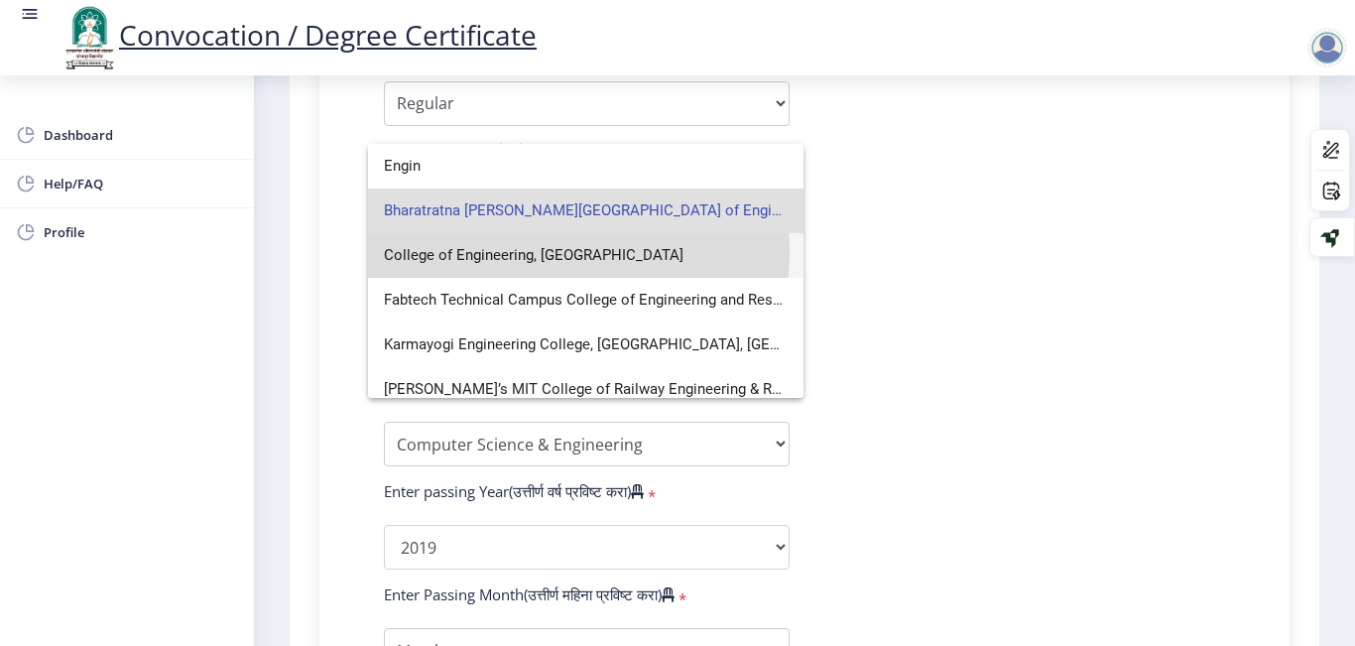
click at [521, 251] on span "College of Engineering, [GEOGRAPHIC_DATA]" at bounding box center [586, 255] width 404 height 45
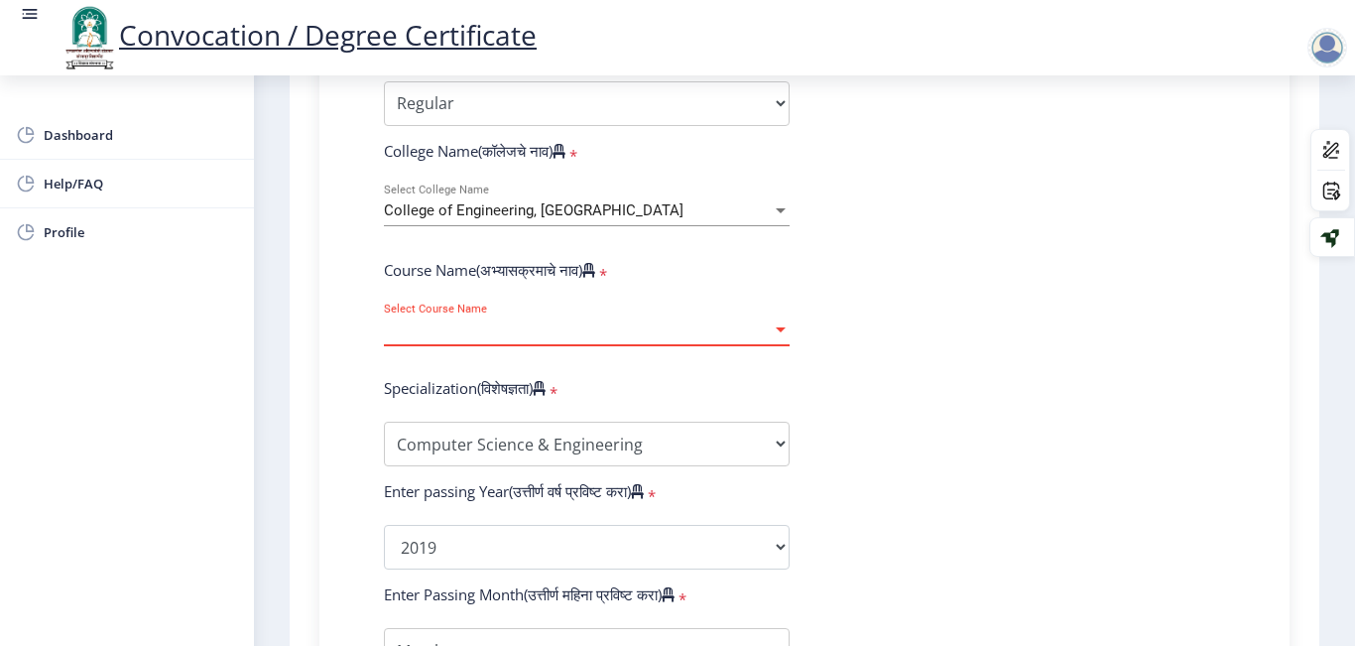
click at [499, 331] on span "Select Course Name" at bounding box center [578, 329] width 388 height 17
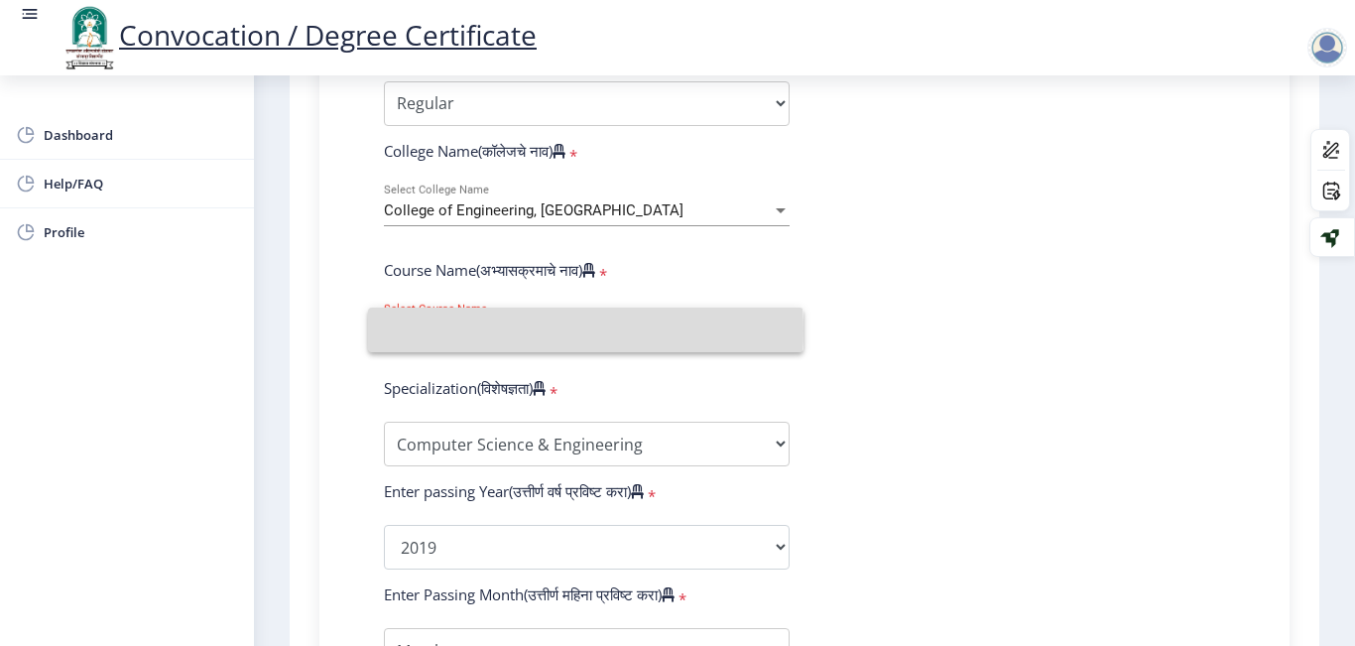
click at [499, 331] on input at bounding box center [586, 330] width 404 height 45
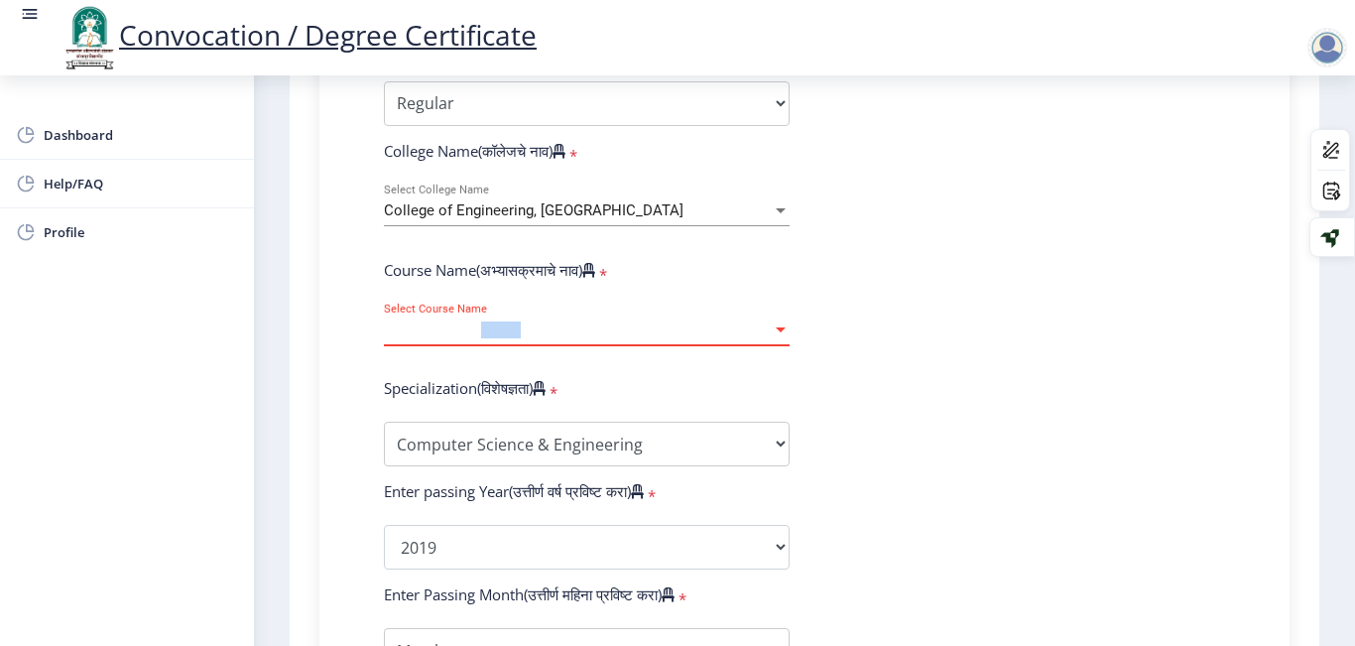
click at [499, 331] on span "Select Course Name" at bounding box center [578, 329] width 388 height 17
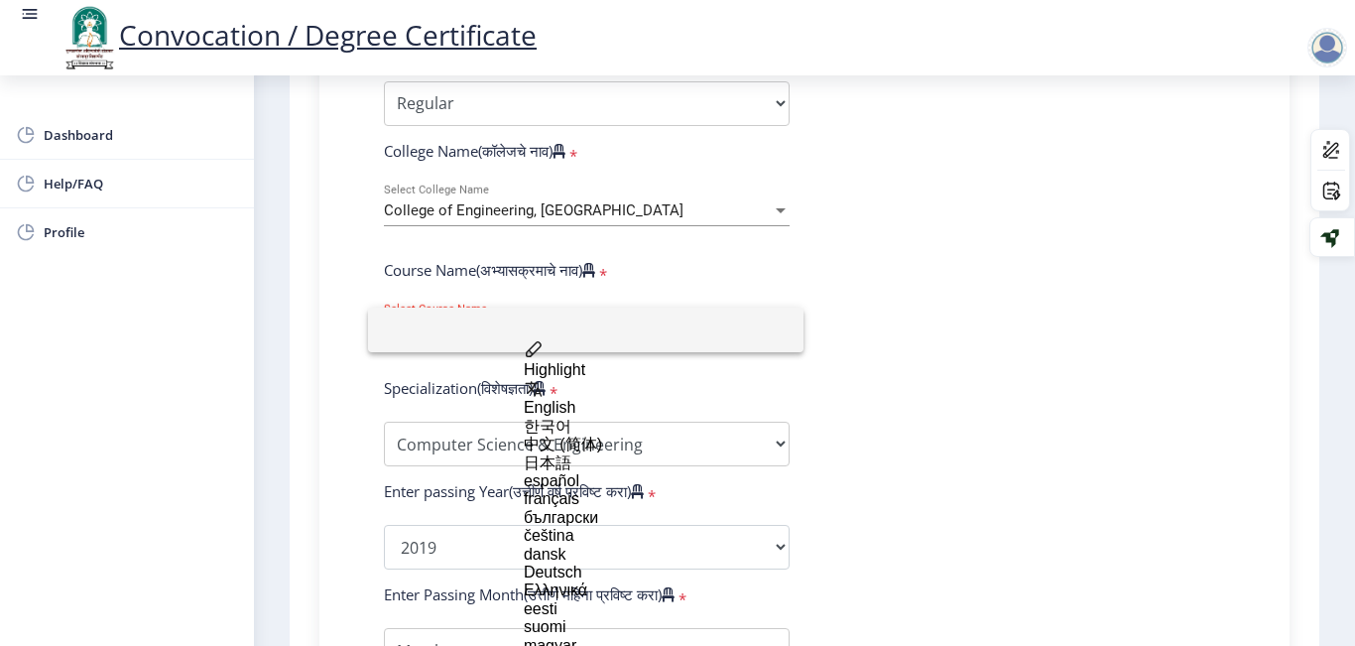
click at [583, 217] on div at bounding box center [677, 323] width 1355 height 646
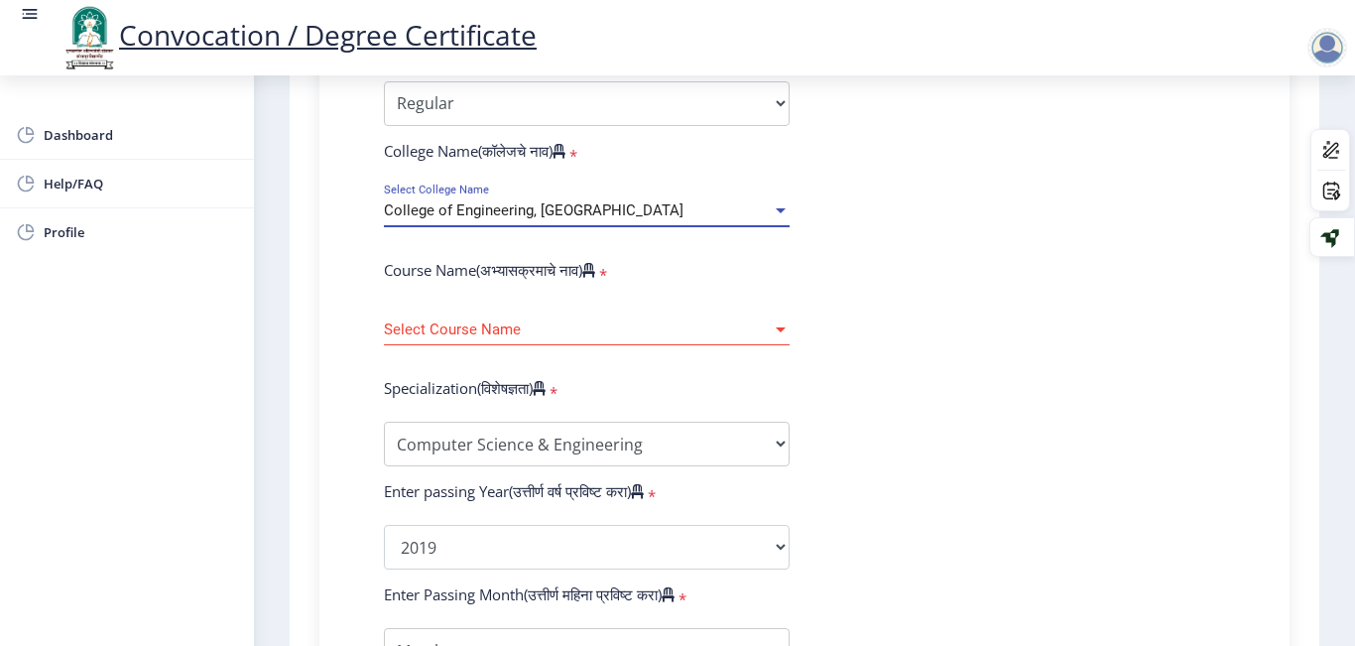
click at [583, 217] on div "College of Engineering, [GEOGRAPHIC_DATA]" at bounding box center [578, 210] width 388 height 17
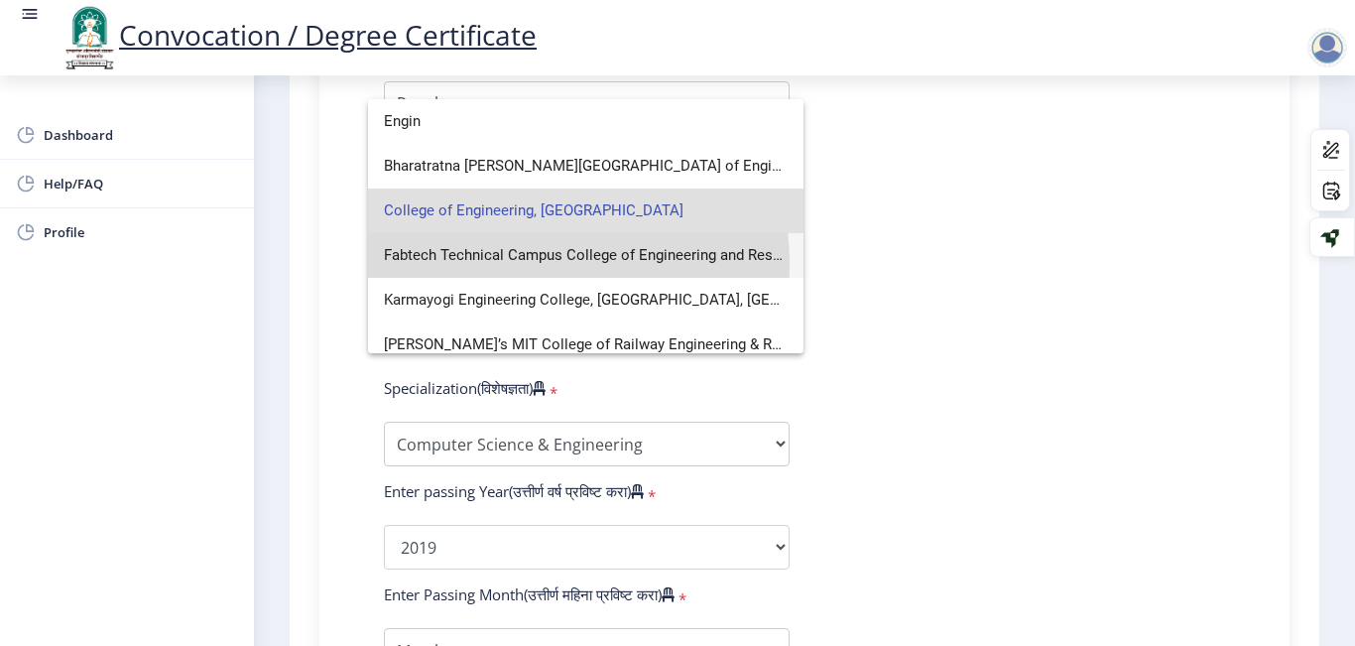
click at [536, 263] on span "Fabtech Technical Campus College of Engineering and Research" at bounding box center [586, 255] width 404 height 45
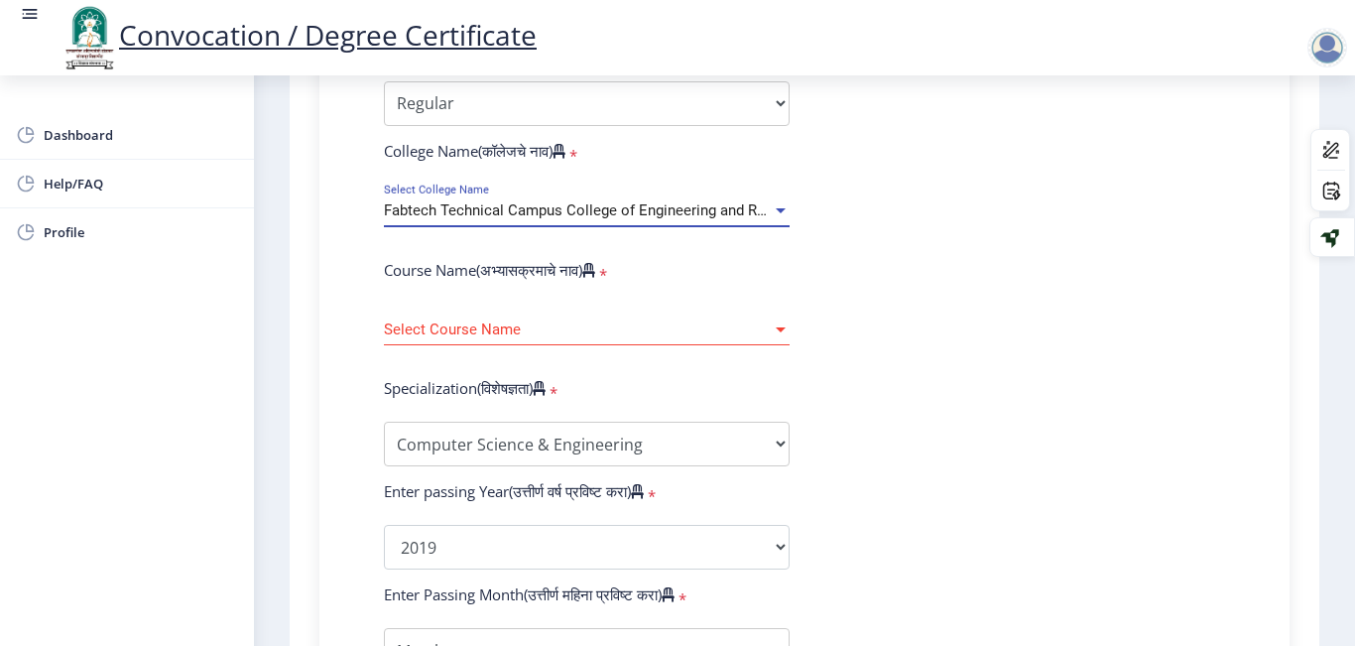
click at [499, 334] on span "Select Course Name" at bounding box center [578, 329] width 388 height 17
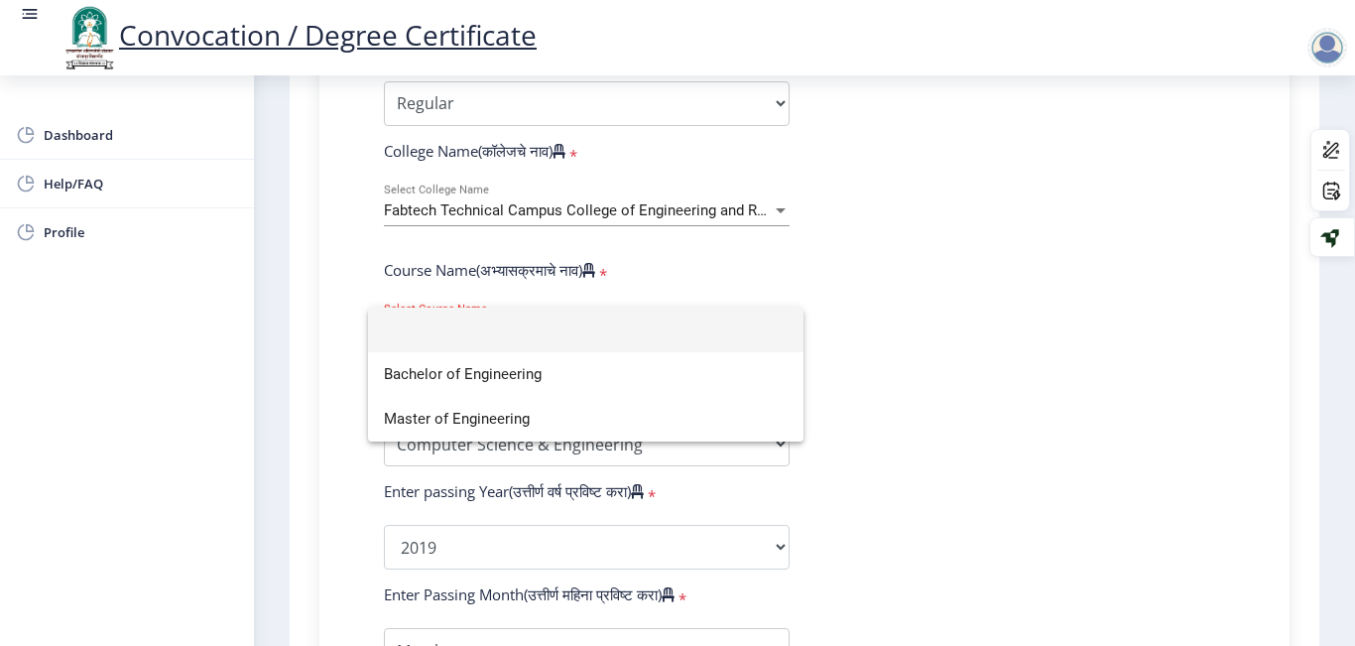
click at [559, 215] on div at bounding box center [677, 323] width 1355 height 646
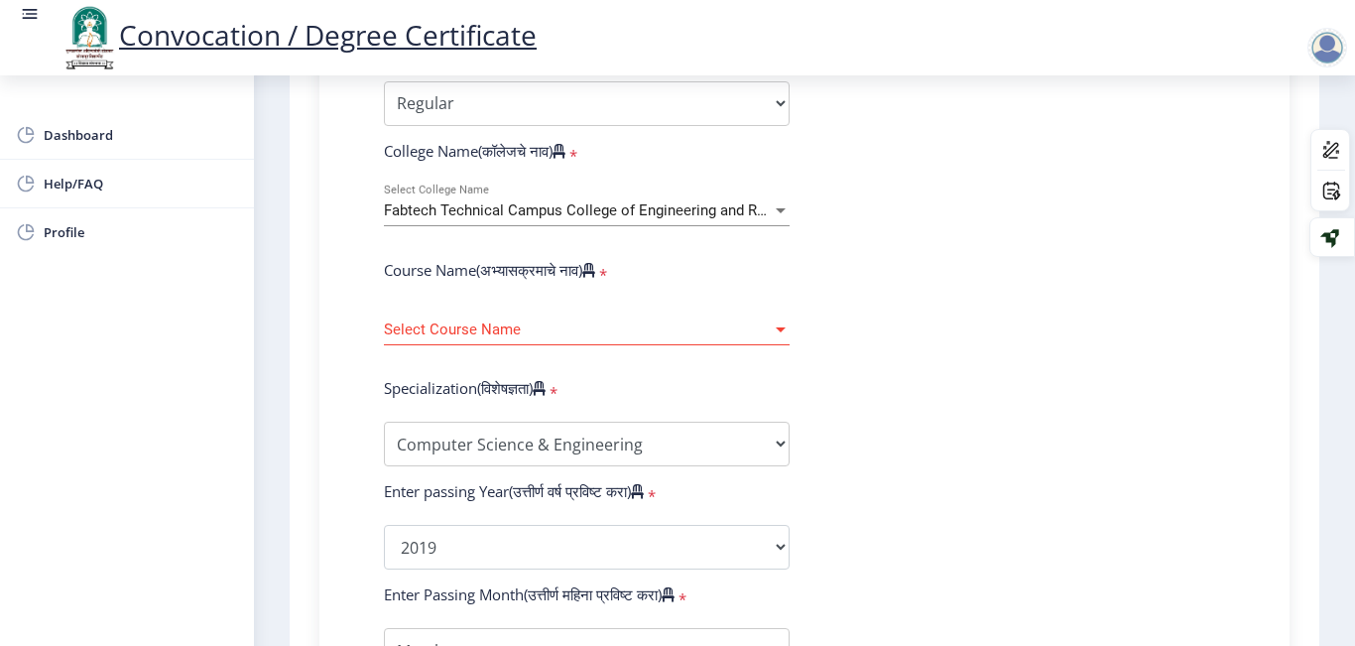
click at [544, 215] on span "Fabtech Technical Campus College of Engineering and Research" at bounding box center [597, 210] width 426 height 18
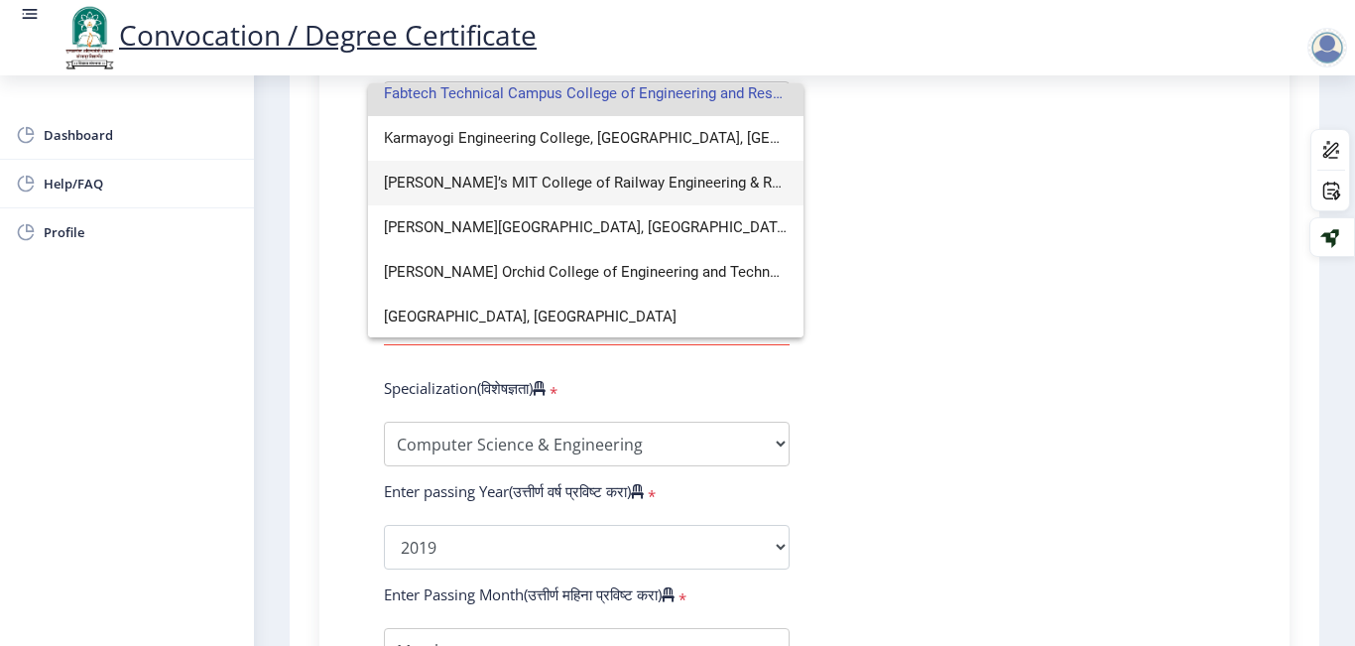
scroll to position [240, 0]
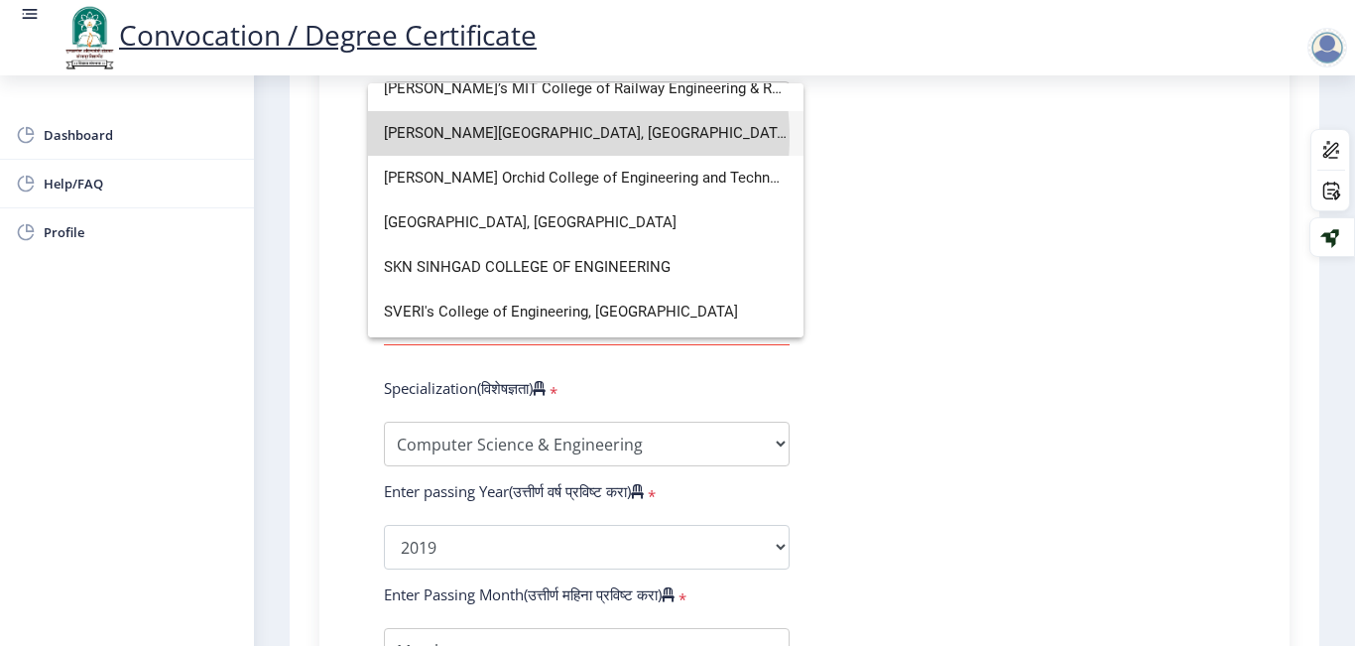
click at [546, 137] on span "[PERSON_NAME][GEOGRAPHIC_DATA], [GEOGRAPHIC_DATA]." at bounding box center [586, 133] width 404 height 45
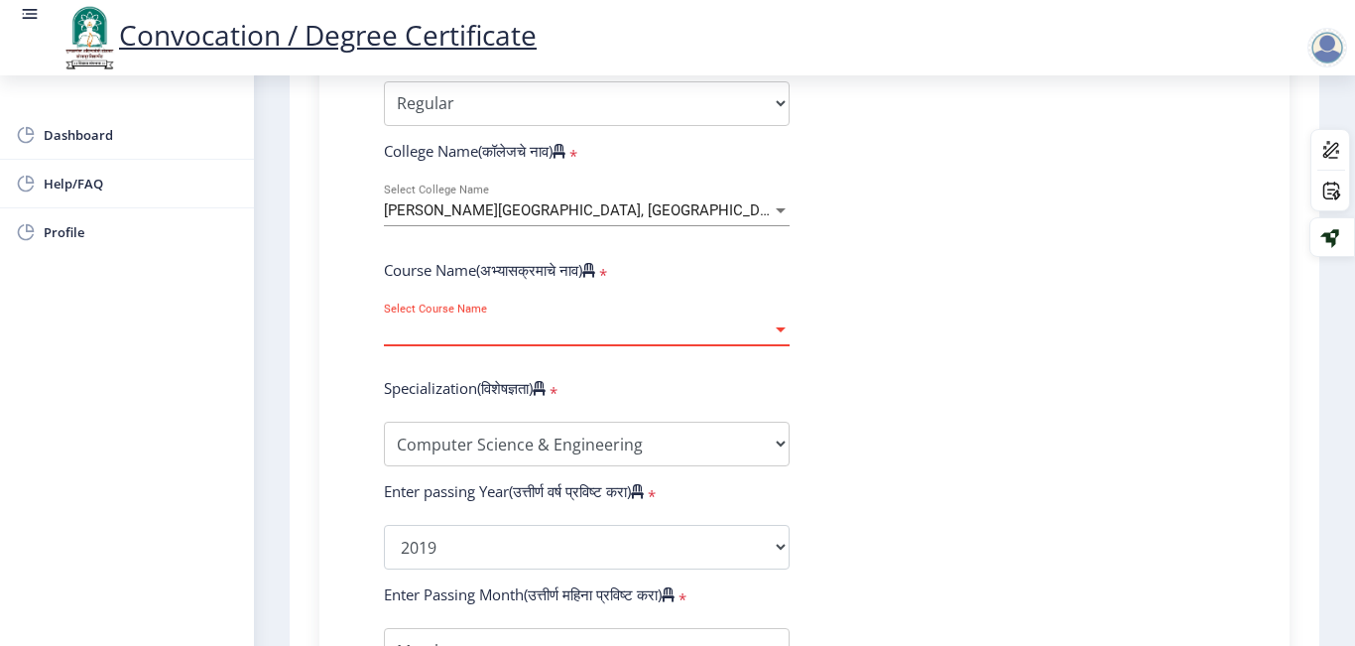
click at [493, 321] on span "Select Course Name" at bounding box center [578, 329] width 388 height 17
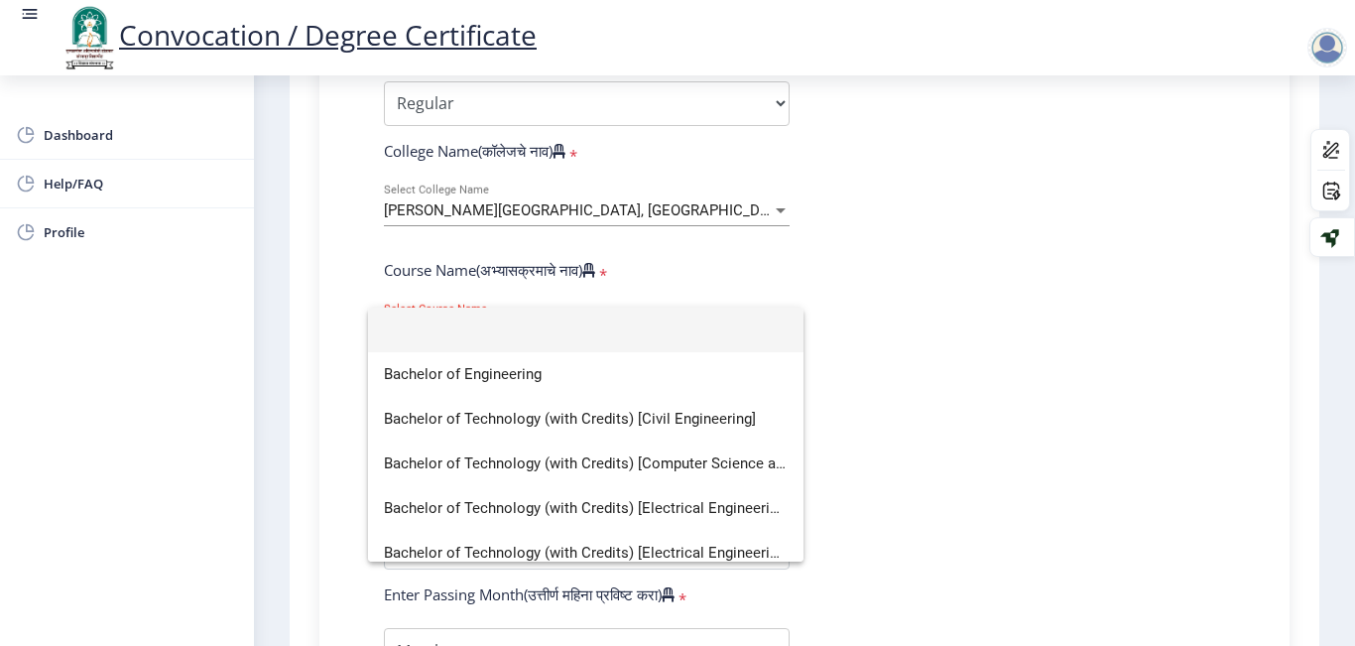
click at [493, 320] on input at bounding box center [586, 330] width 404 height 45
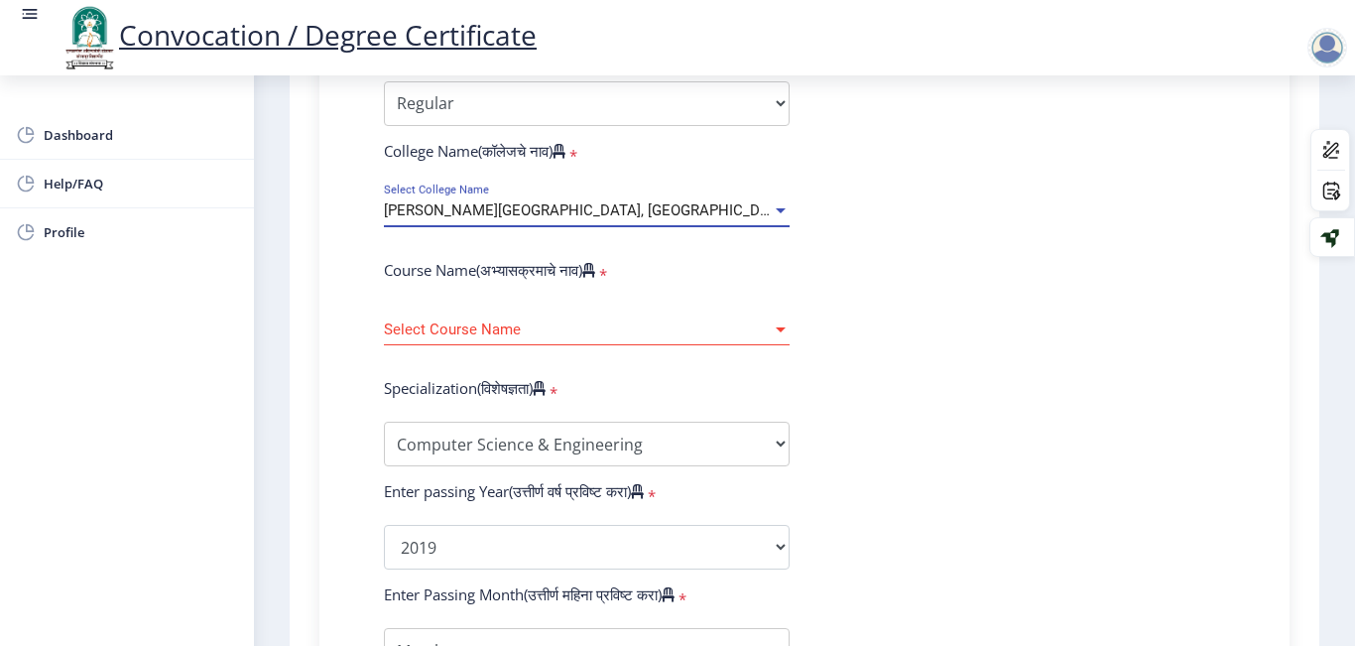
click at [549, 218] on span "[PERSON_NAME][GEOGRAPHIC_DATA], [GEOGRAPHIC_DATA]." at bounding box center [589, 210] width 411 height 18
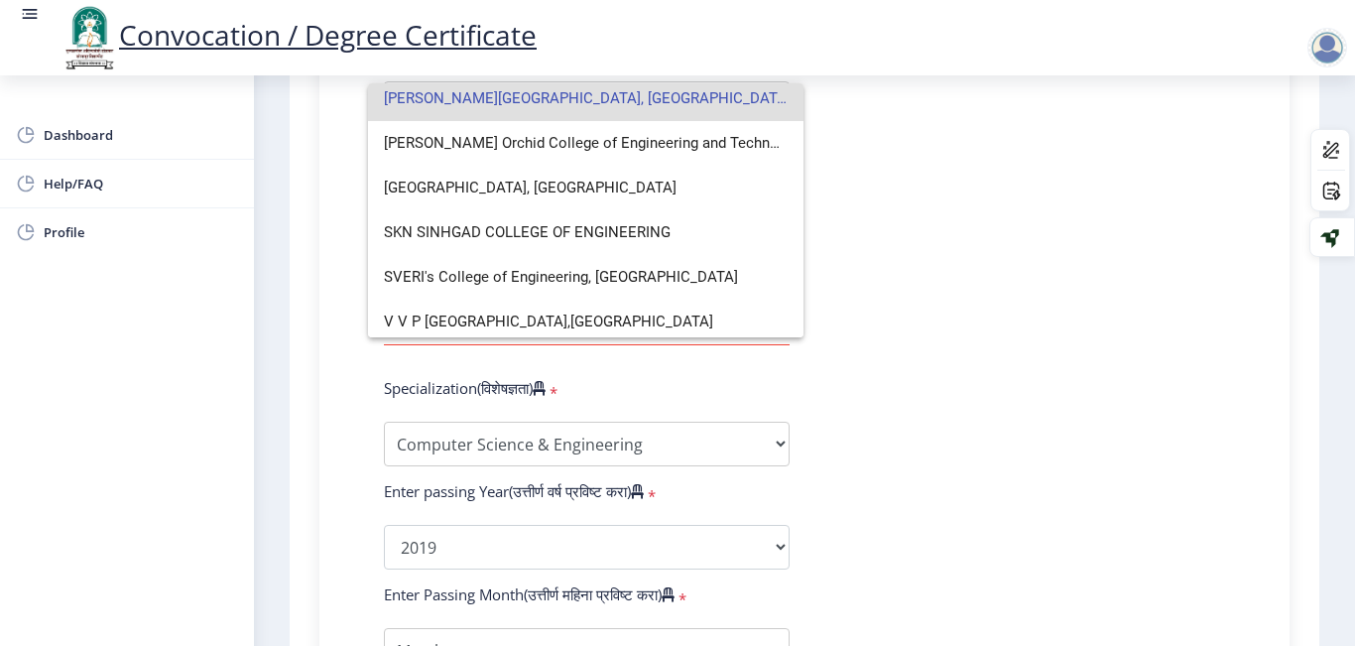
scroll to position [282, 0]
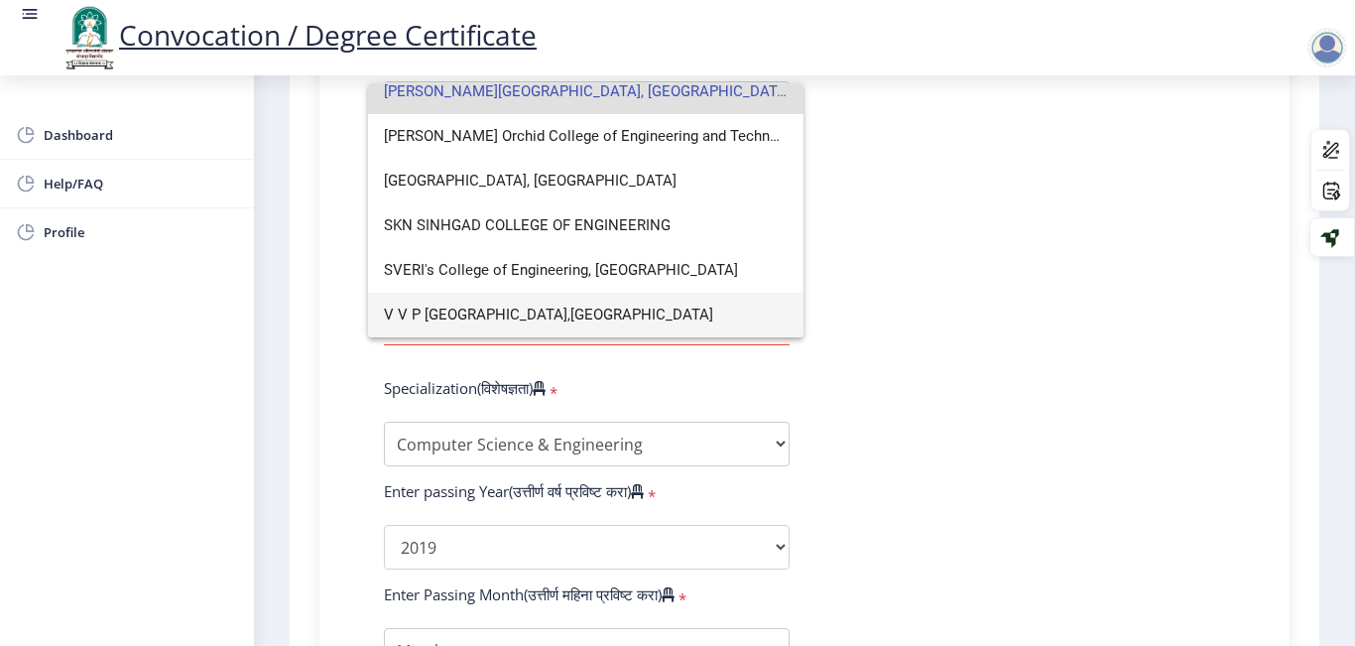
click at [529, 301] on span "V V P [GEOGRAPHIC_DATA],[GEOGRAPHIC_DATA]" at bounding box center [586, 315] width 404 height 45
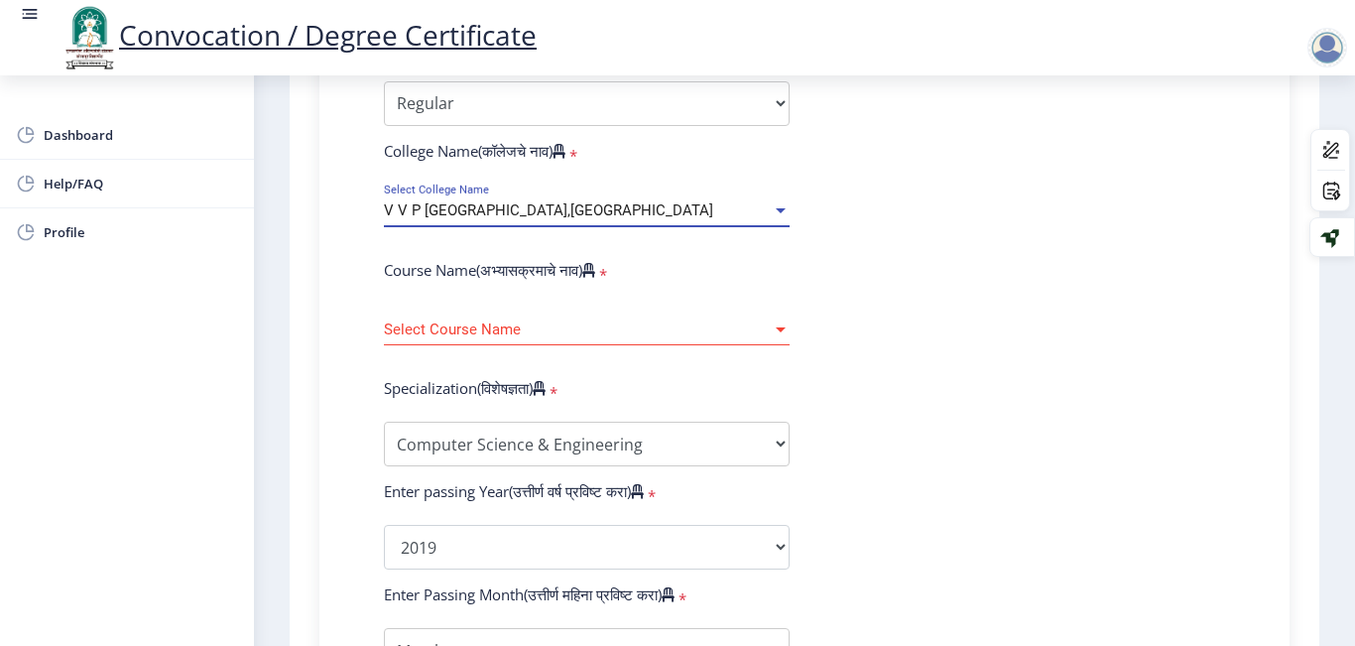
click at [517, 324] on span "Select Course Name" at bounding box center [578, 329] width 388 height 17
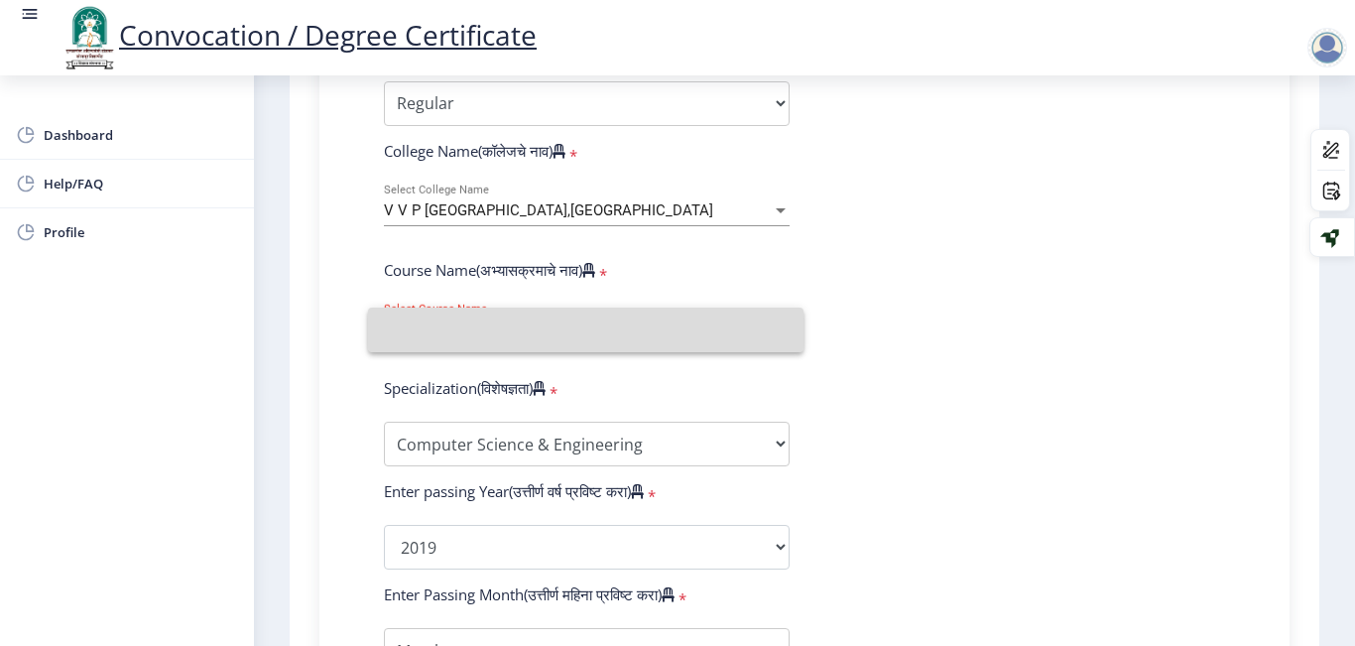
click at [517, 324] on input at bounding box center [586, 330] width 404 height 45
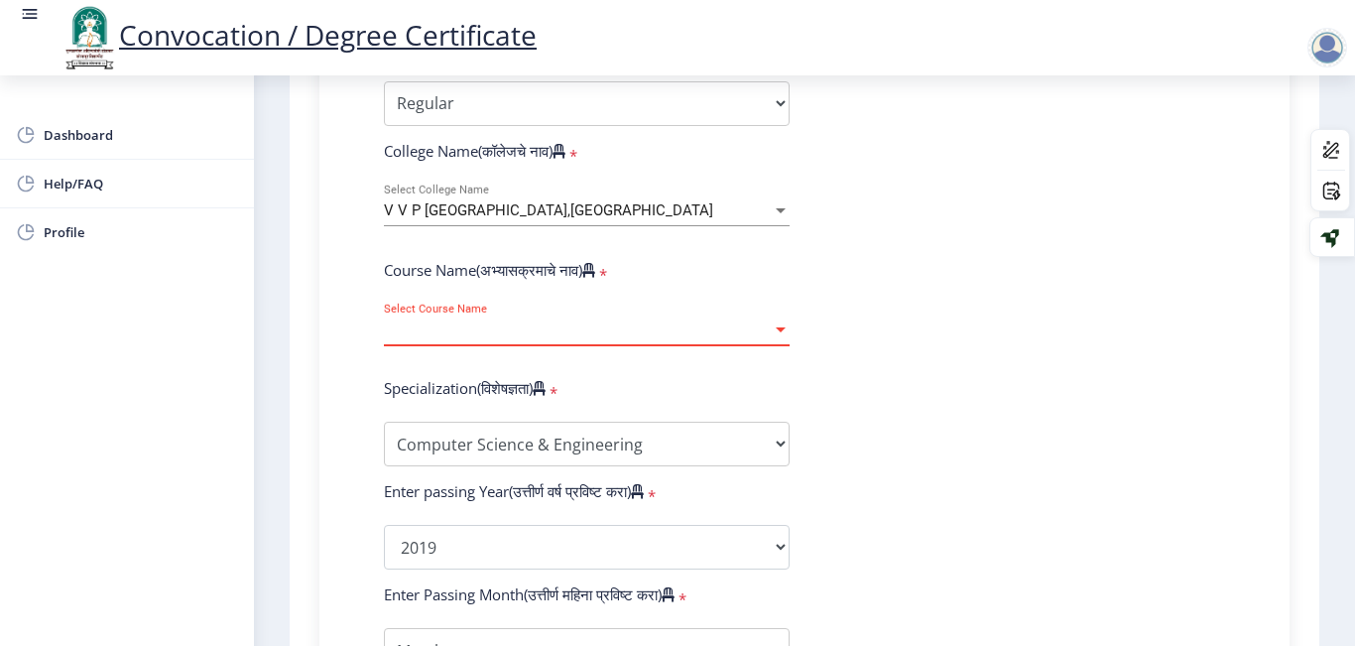
click at [517, 324] on span "Select Course Name" at bounding box center [578, 329] width 388 height 17
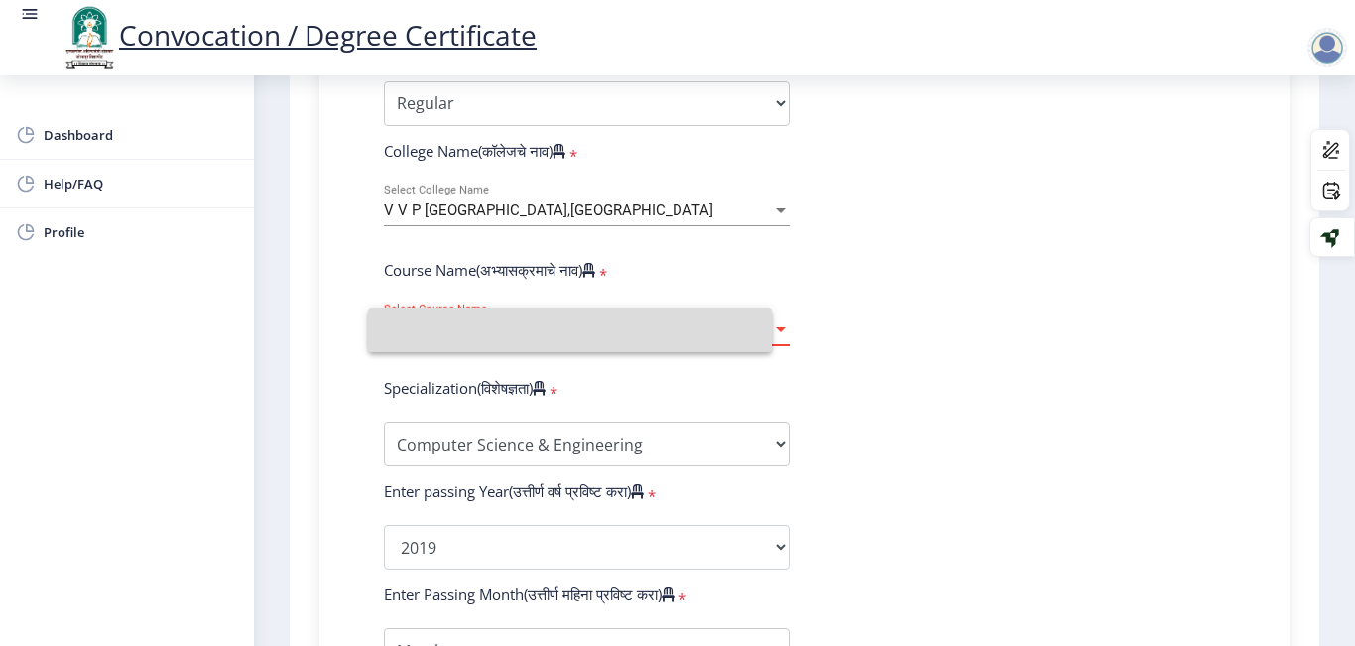
click at [517, 324] on input at bounding box center [570, 330] width 372 height 45
click at [517, 324] on span "Select Course Name" at bounding box center [578, 329] width 388 height 17
click at [517, 324] on input at bounding box center [570, 330] width 372 height 45
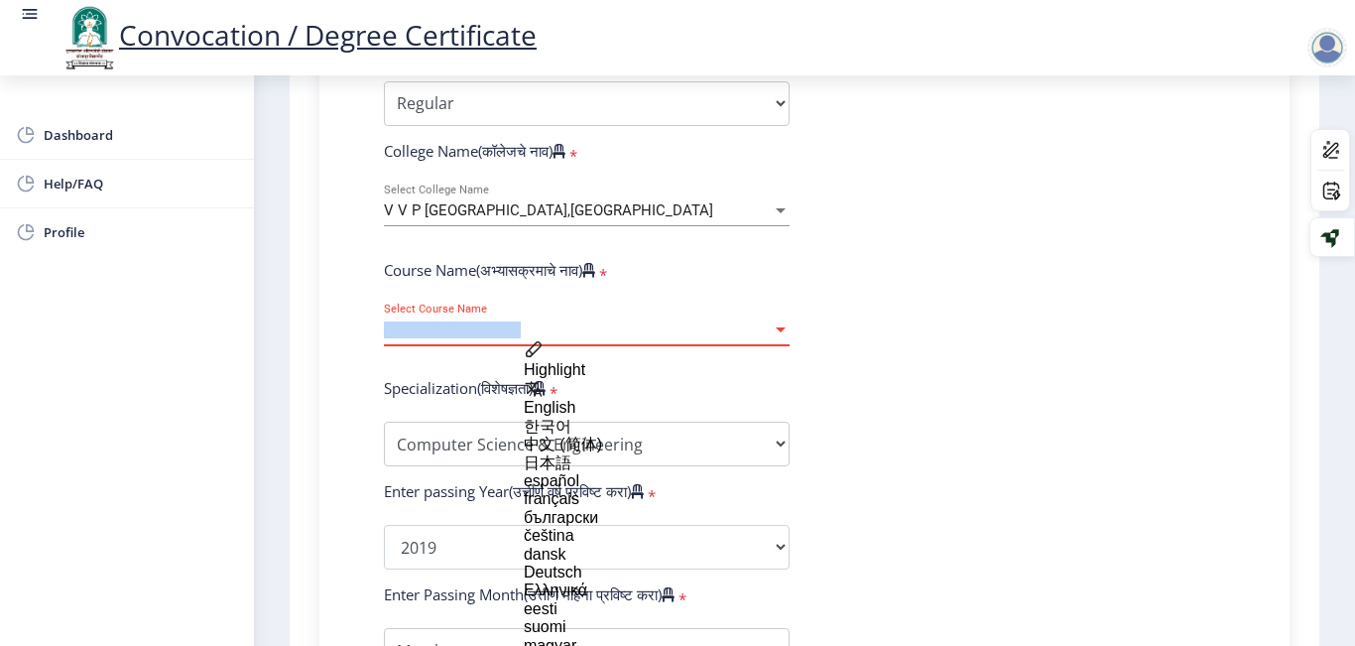
click at [517, 324] on span "Select Course Name" at bounding box center [578, 329] width 388 height 17
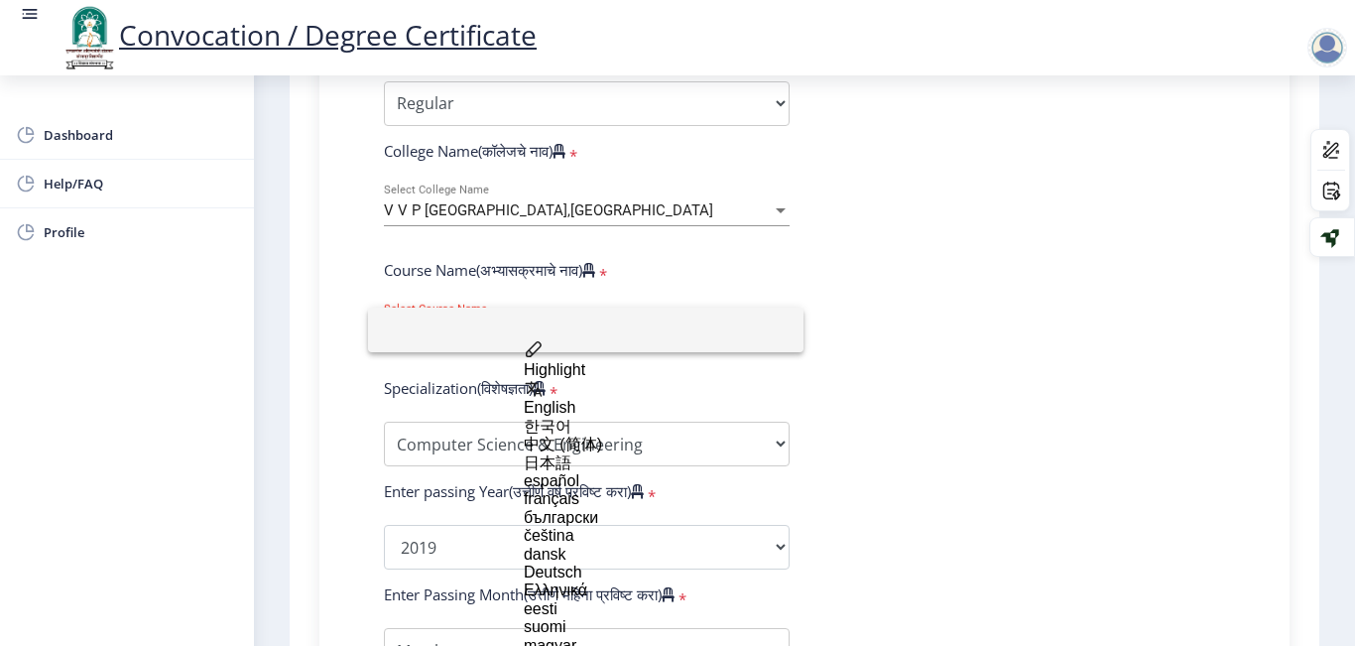
click at [919, 419] on div at bounding box center [677, 323] width 1355 height 646
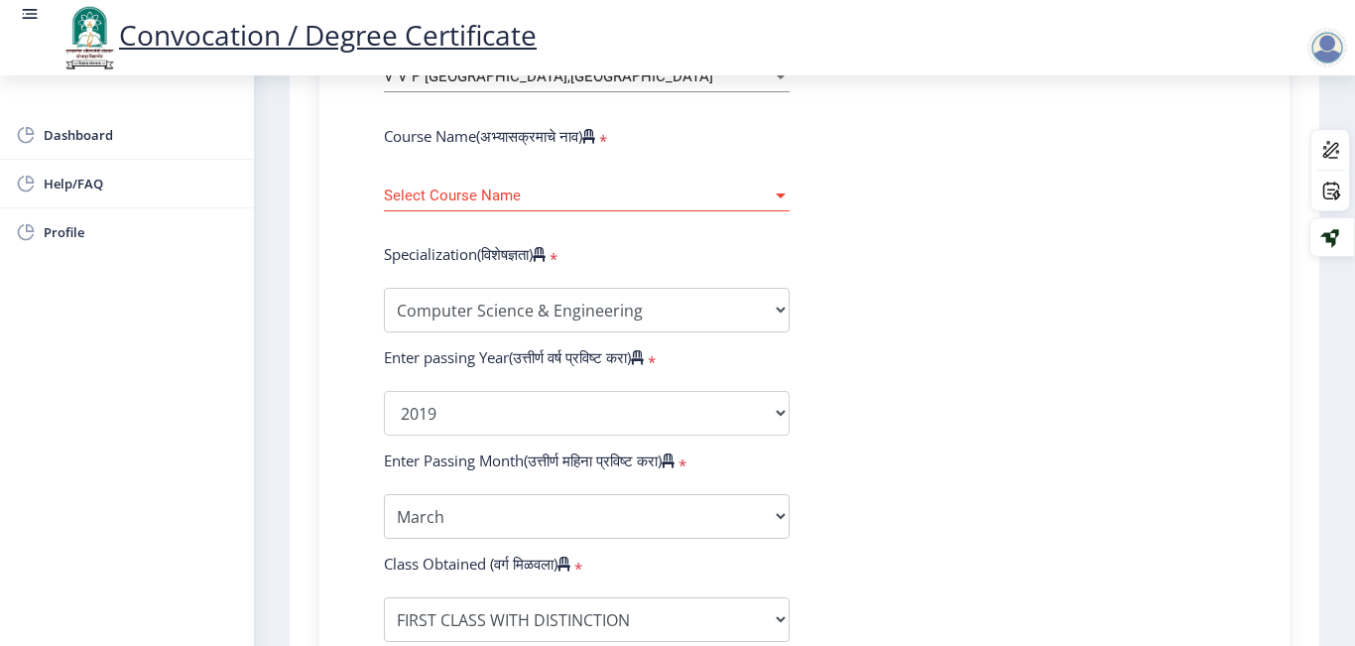
scroll to position [870, 0]
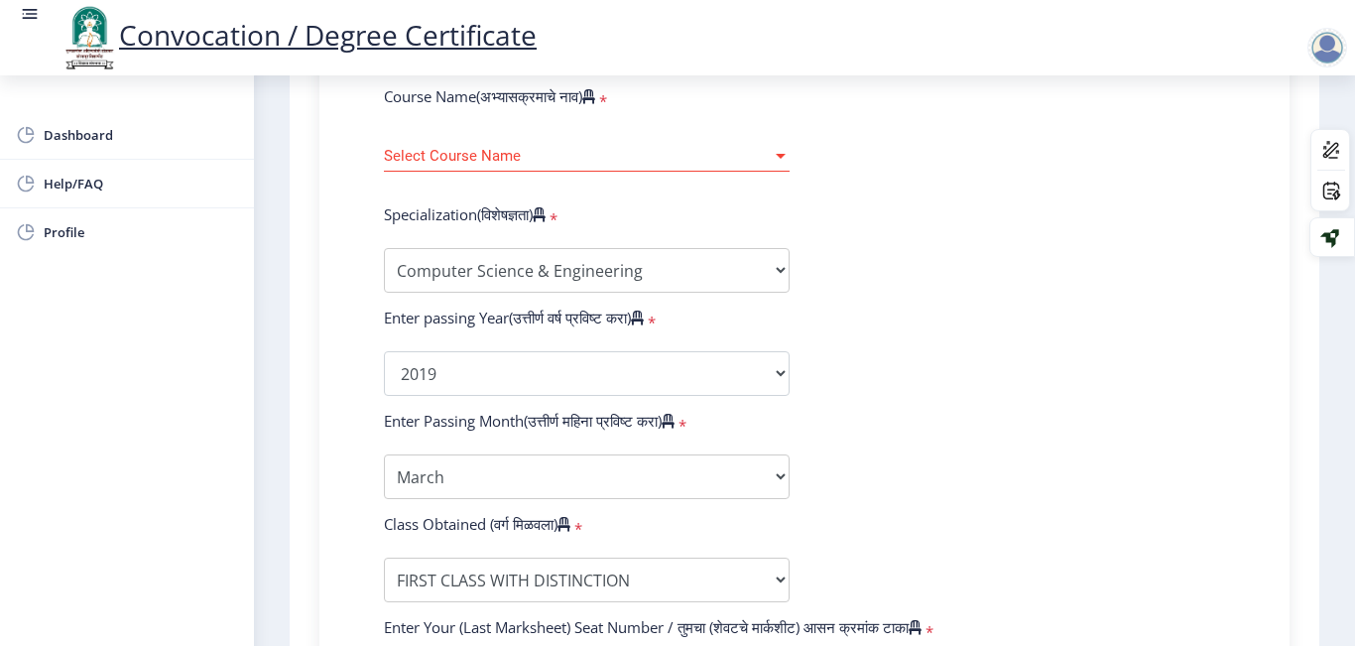
click at [366, 110] on div "Enter Your PRN Number (तुमचा पीआरएन (कायम नोंदणी क्रमांक) एंटर करा) * Student T…" at bounding box center [804, 337] width 901 height 1155
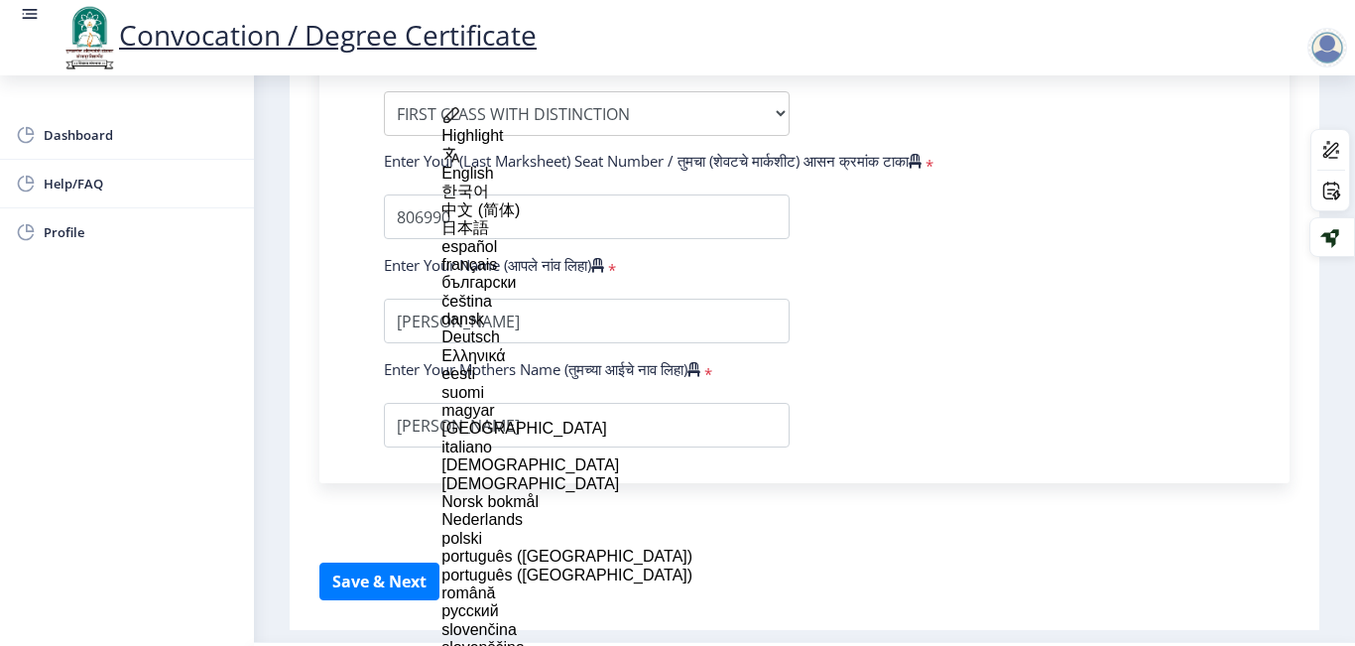
scroll to position [1393, 0]
